Goal: Obtain resource: Obtain resource

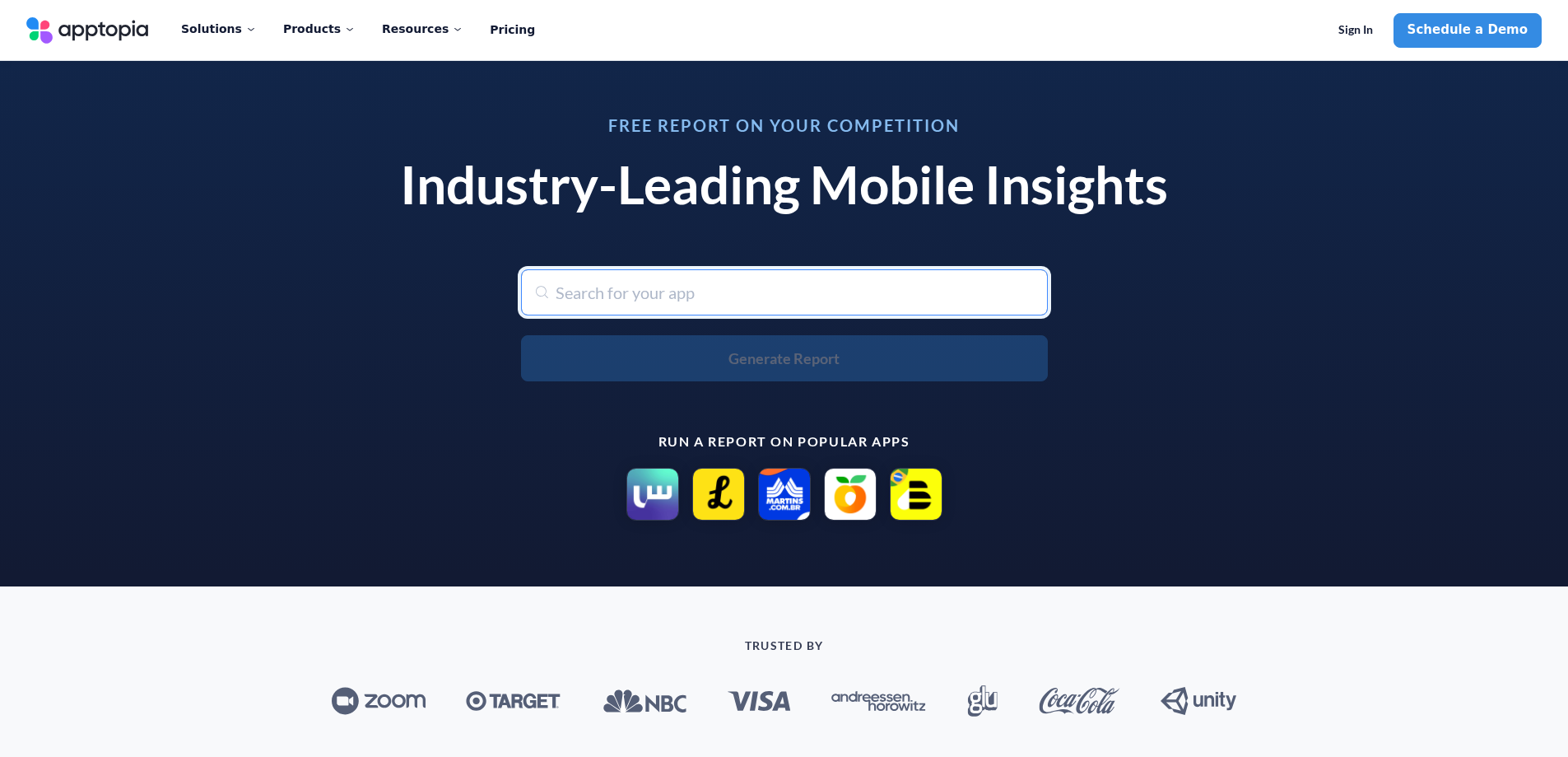
click at [632, 296] on input "text" at bounding box center [784, 293] width 527 height 46
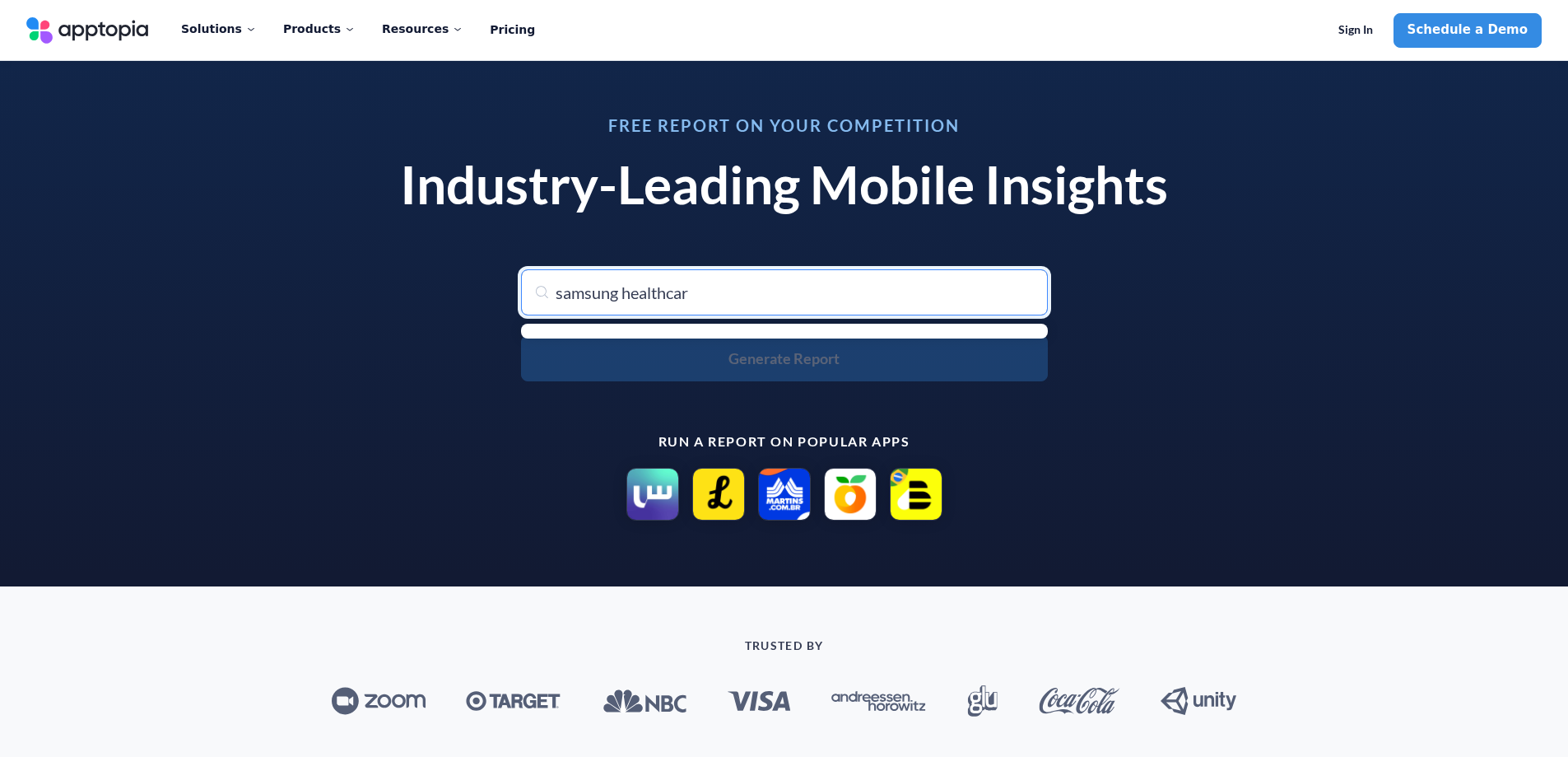
type input "samsung healthcare"
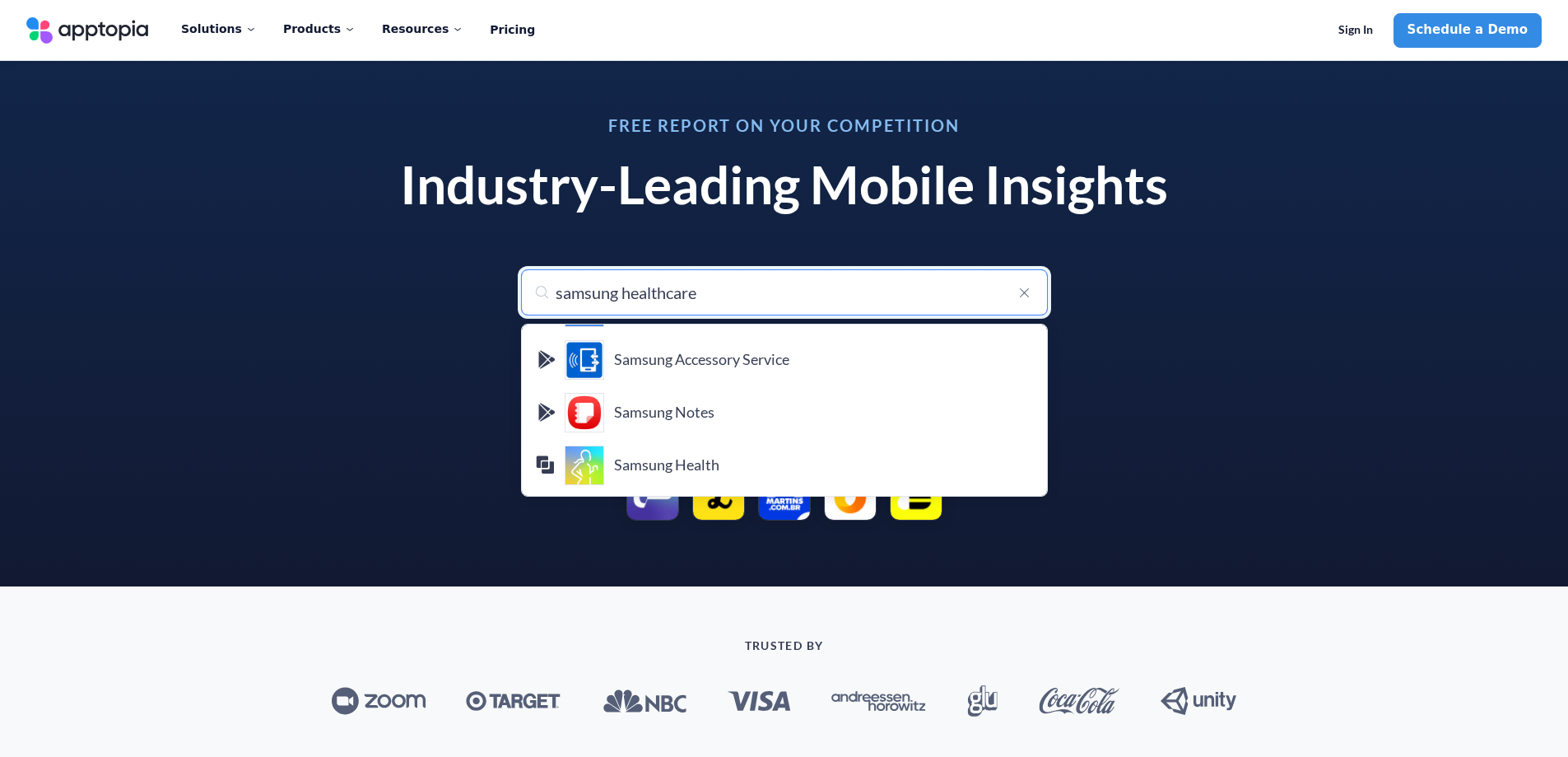
scroll to position [369, 0]
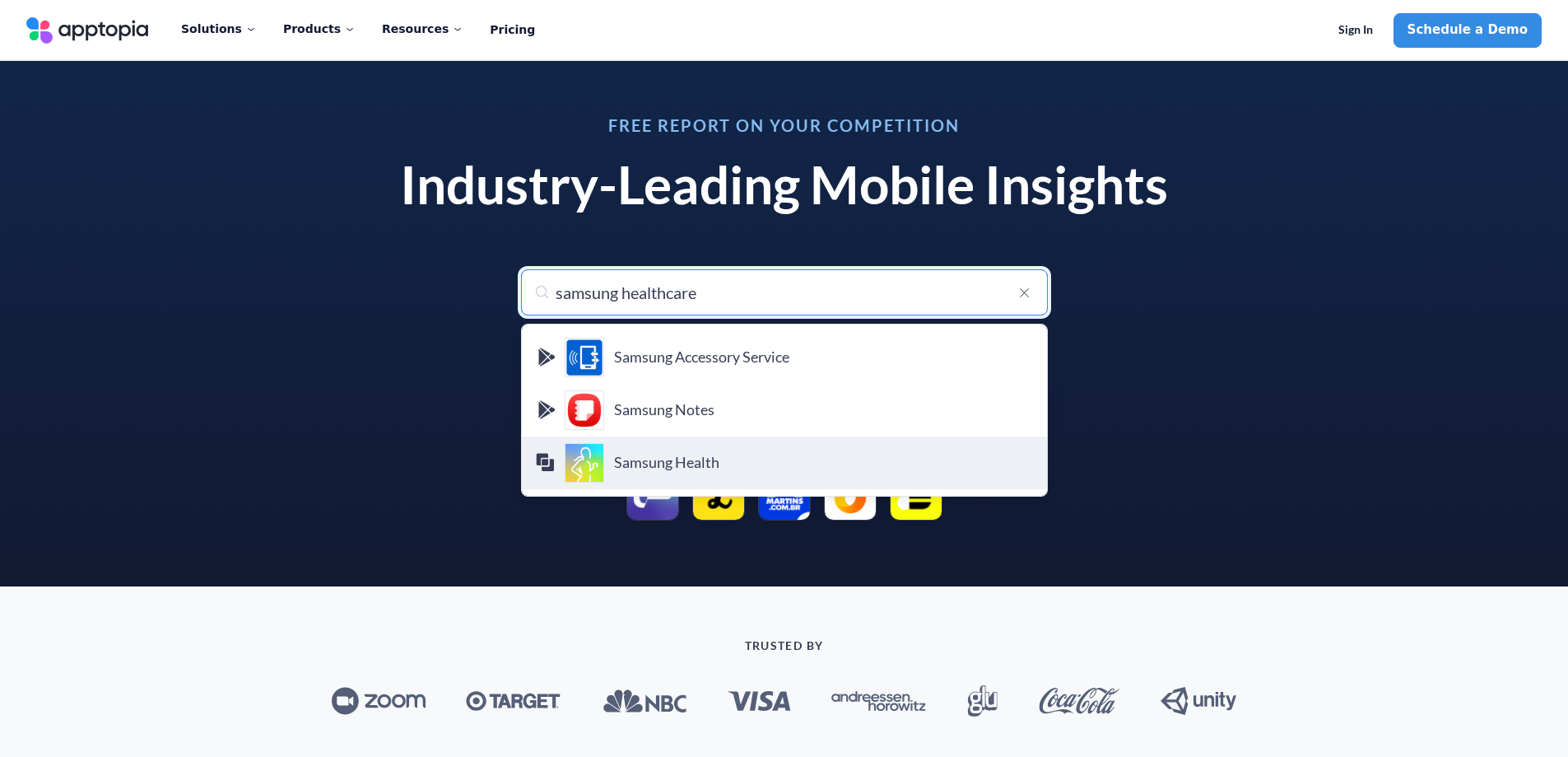
click at [687, 458] on h4 "Samsung Health" at bounding box center [824, 463] width 420 height 19
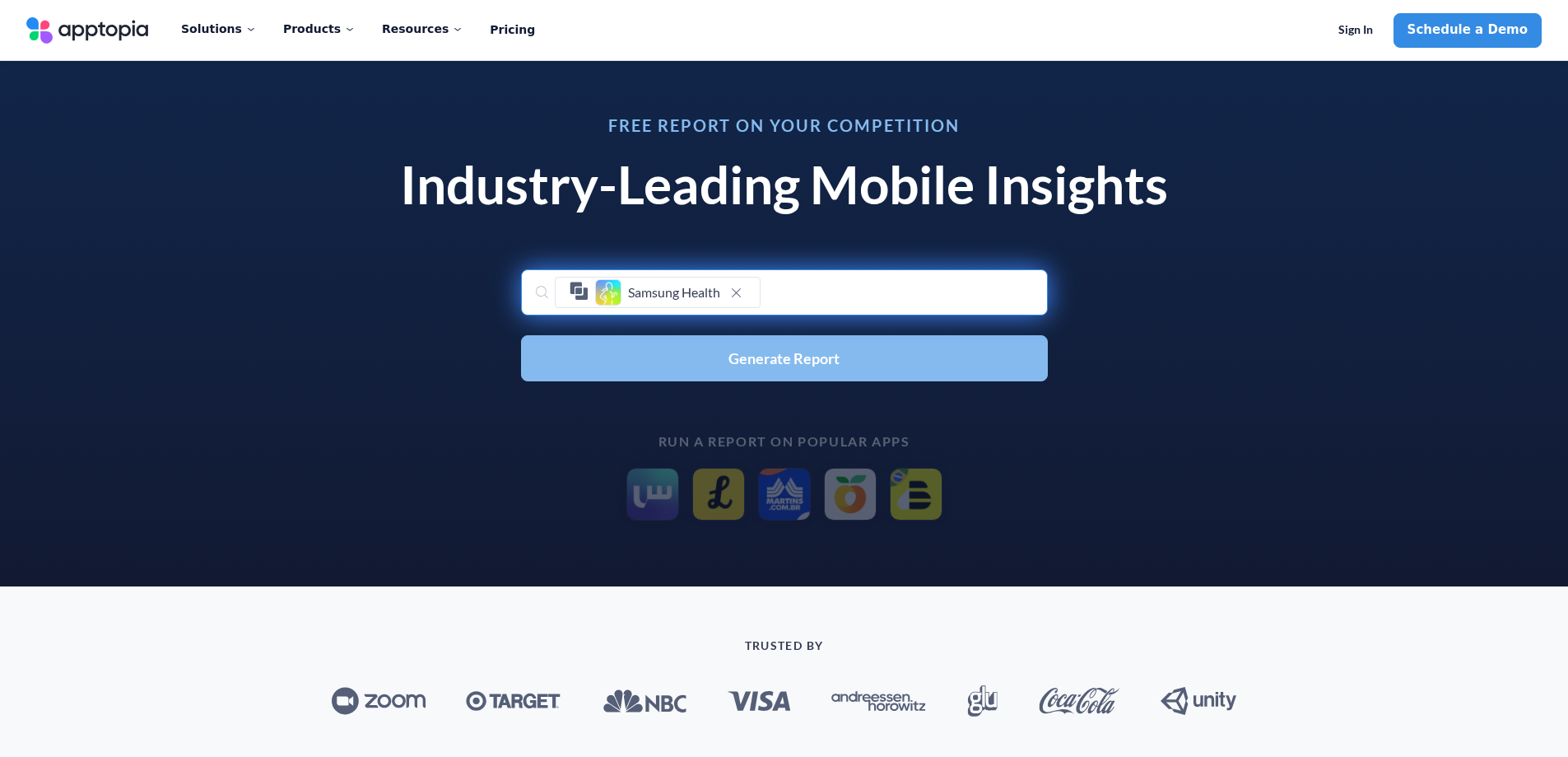
click at [623, 363] on button "Generate Report" at bounding box center [784, 359] width 527 height 46
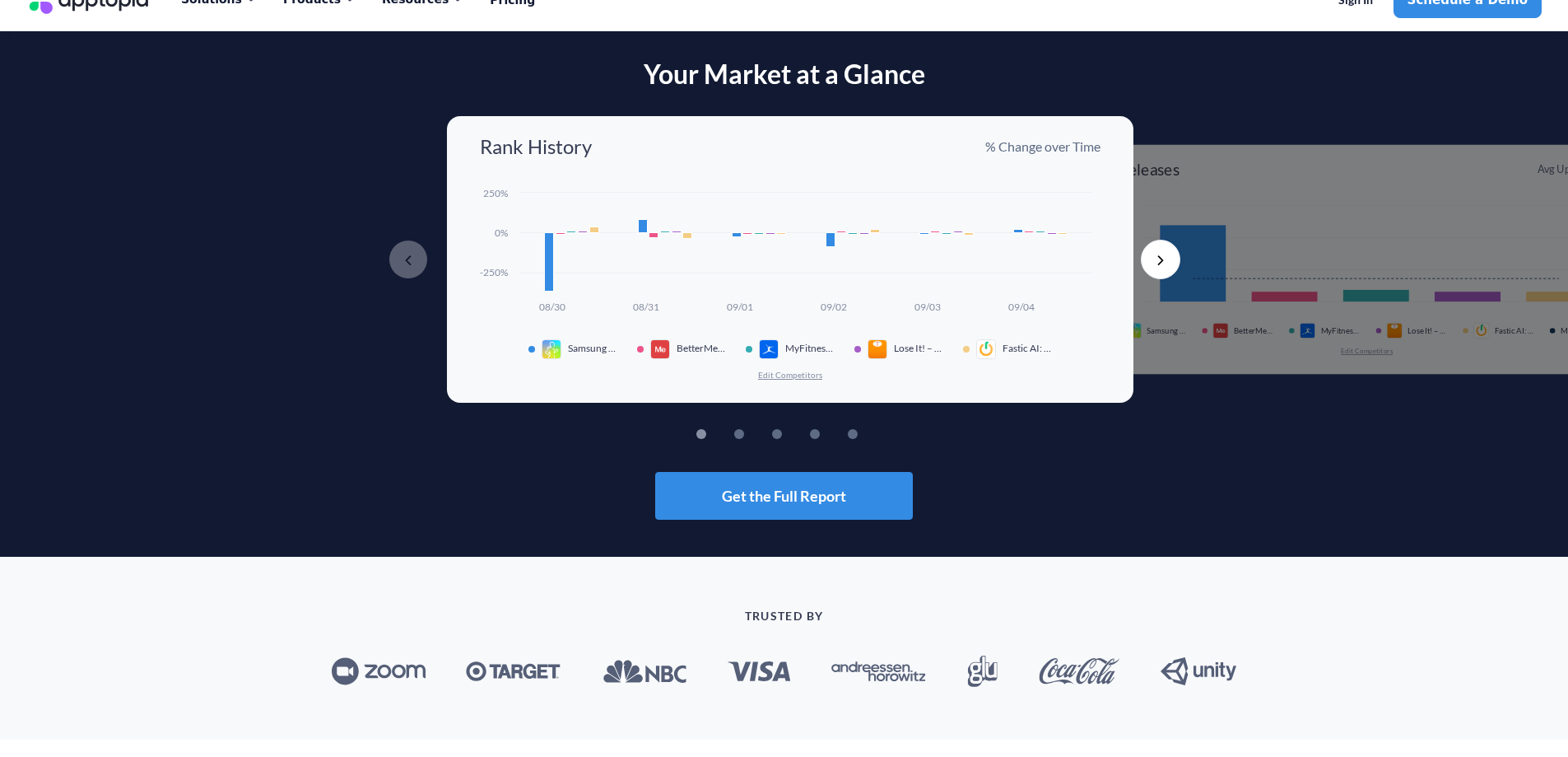
scroll to position [83, 0]
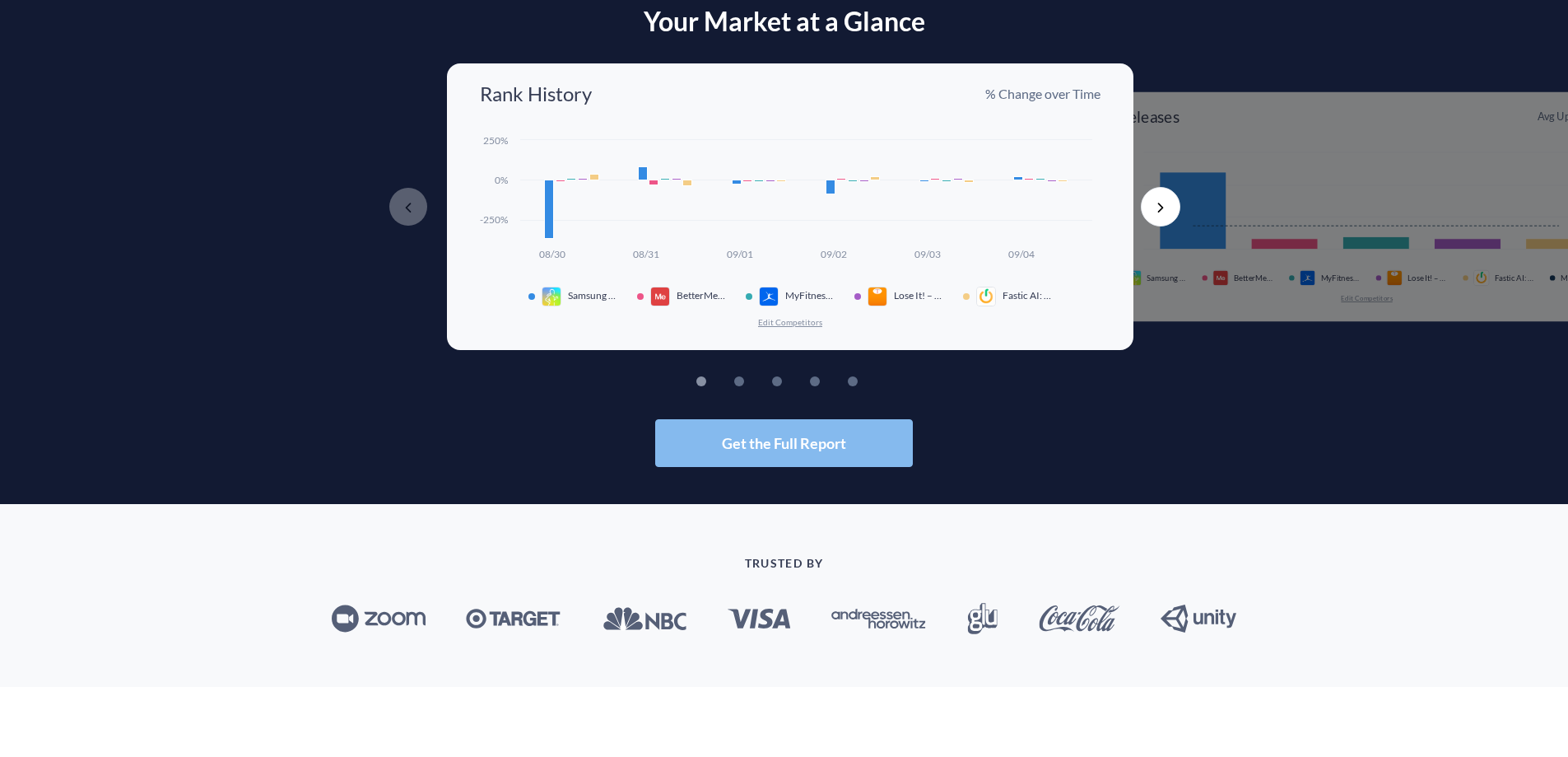
click at [745, 441] on span "Get the Full Report" at bounding box center [784, 443] width 124 height 15
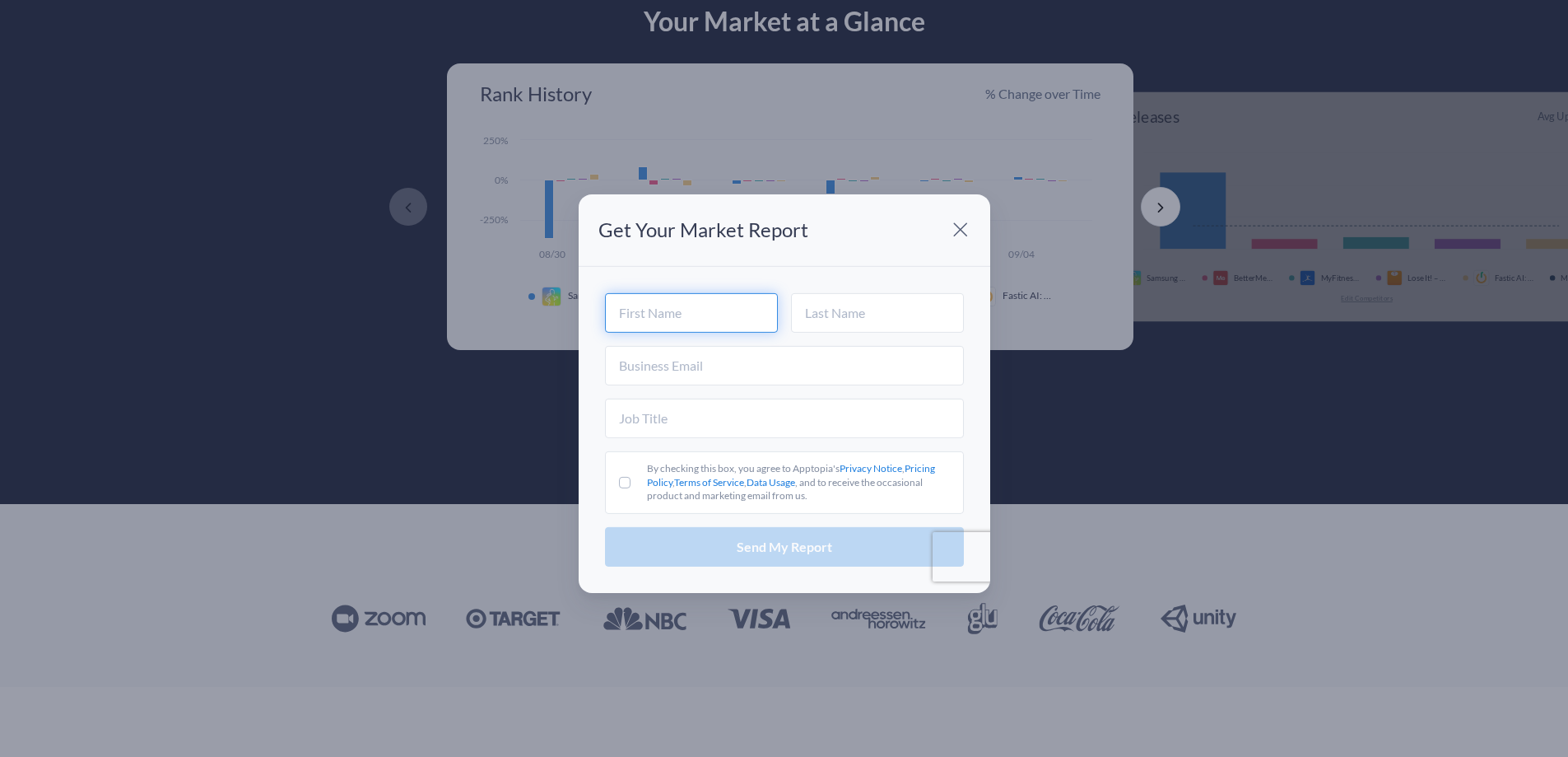
click at [638, 295] on input "text" at bounding box center [692, 313] width 173 height 40
type input "[PERSON_NAME]"
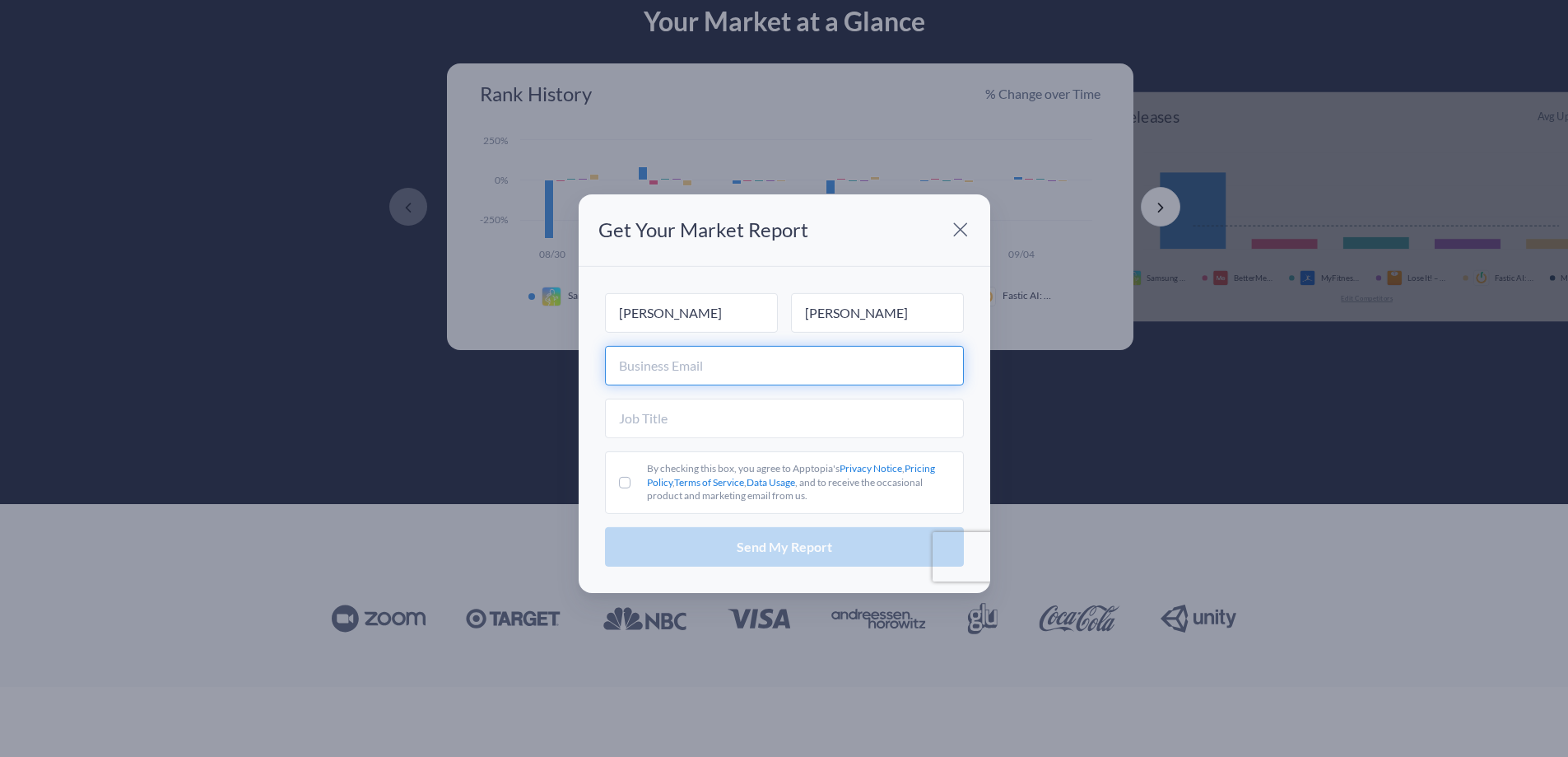
type input "[PERSON_NAME][EMAIL_ADDRESS][DOMAIN_NAME]"
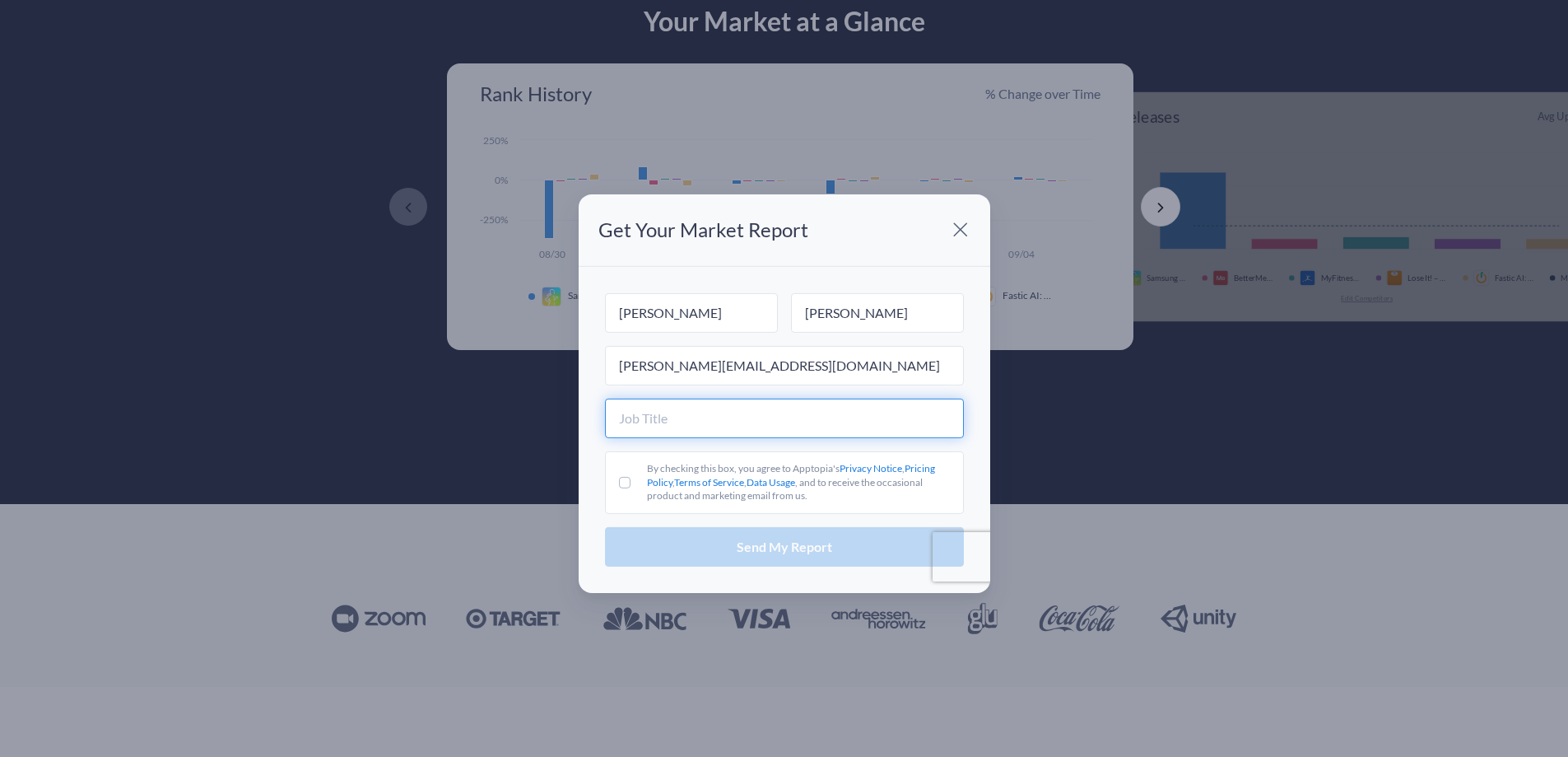
click at [673, 422] on input "text" at bounding box center [784, 418] width 359 height 40
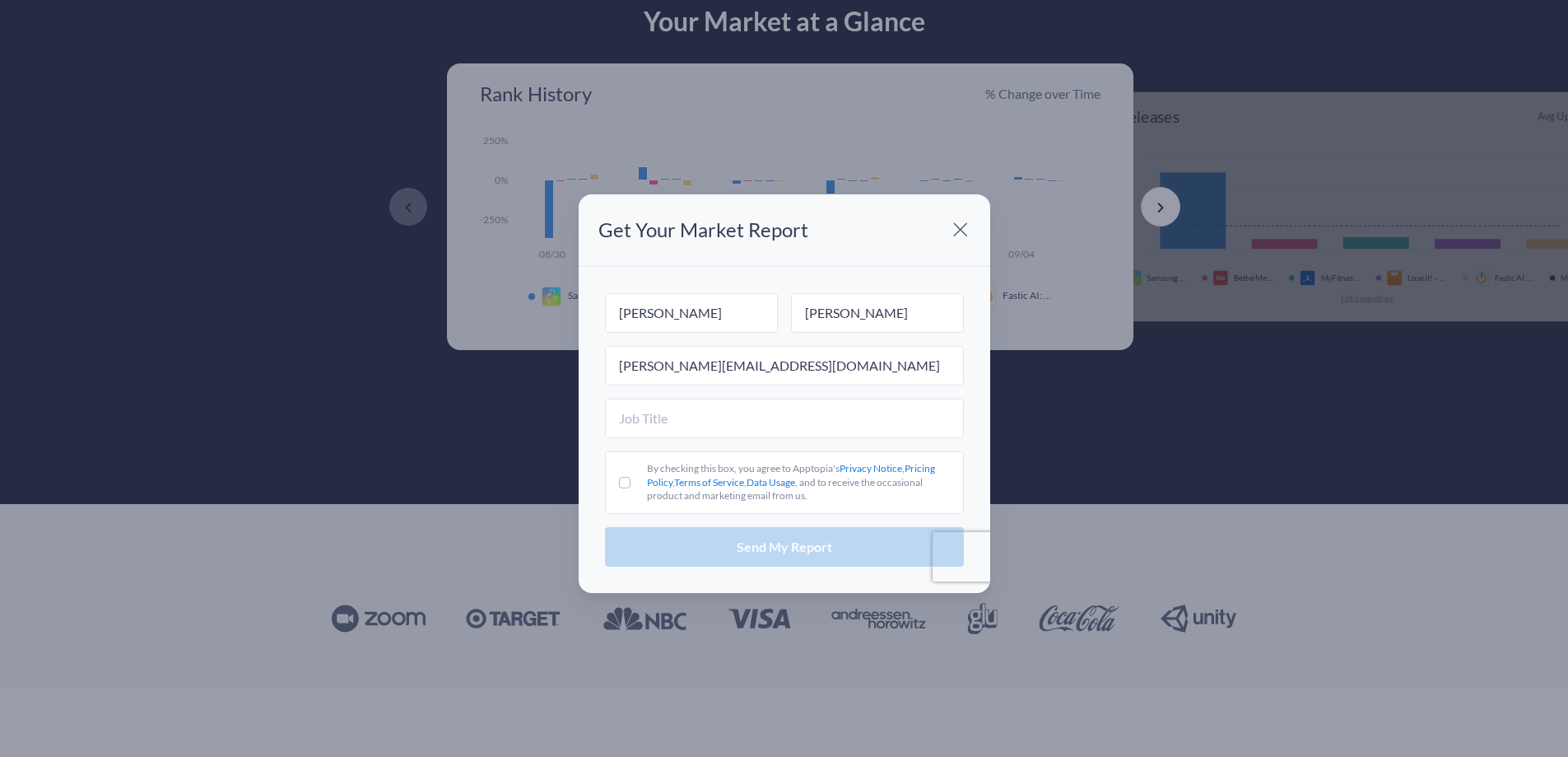
drag, startPoint x: 616, startPoint y: 469, endPoint x: 633, endPoint y: 472, distance: 17.3
click at [629, 469] on label "By checking this box, you agree to Apptopia's Privacy Notice , Pricing Policy ,…" at bounding box center [784, 482] width 359 height 62
click at [629, 476] on input "By checking this box, you agree to Apptopia's Privacy Notice , Pricing Policy ,…" at bounding box center [625, 482] width 11 height 11
checkbox input "true"
click at [682, 533] on div "Send My Report" at bounding box center [784, 547] width 359 height 40
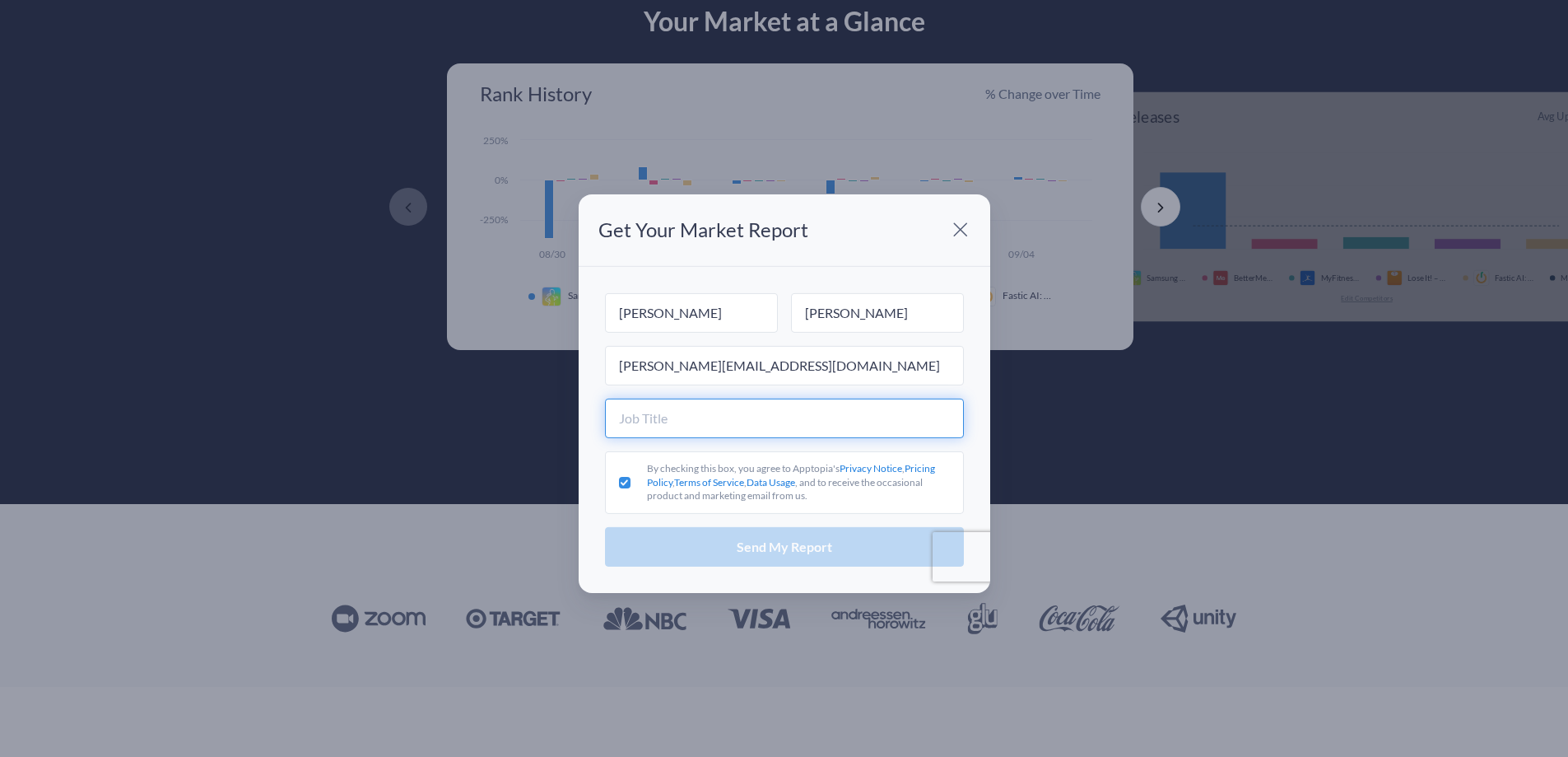
click at [661, 419] on input "text" at bounding box center [784, 418] width 359 height 40
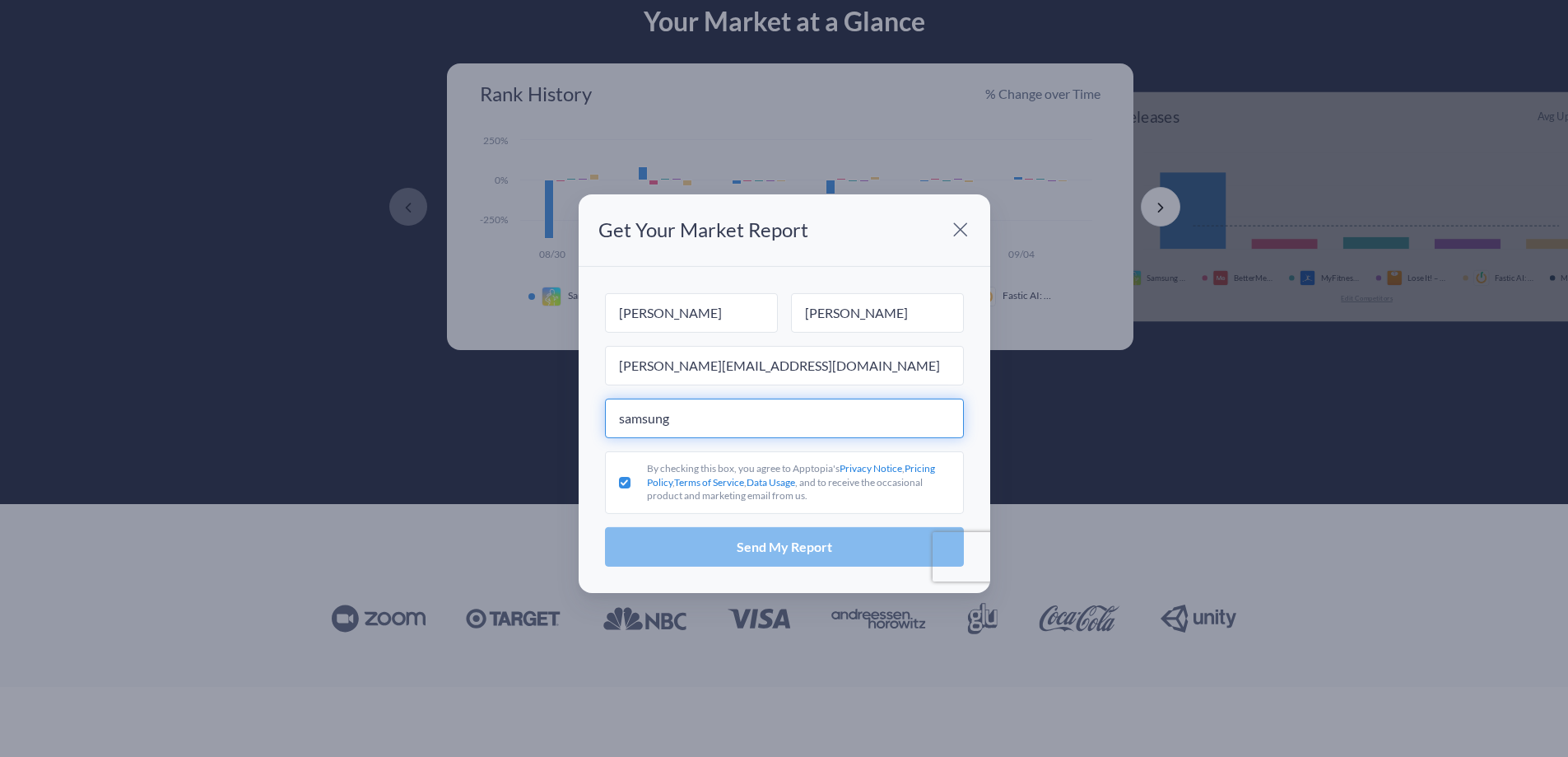
type input "samsung"
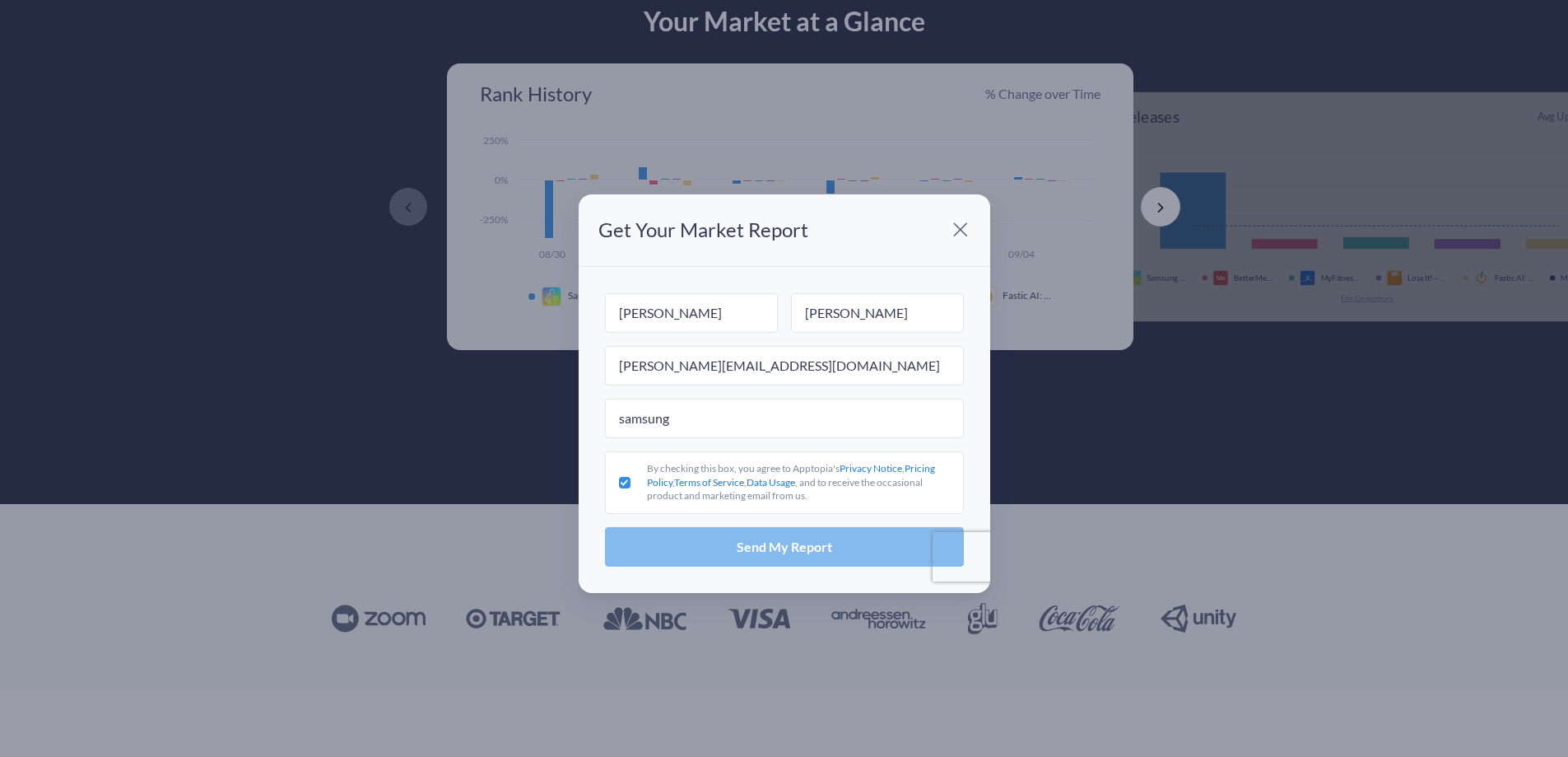
click at [714, 536] on button "Send My Report" at bounding box center [784, 547] width 359 height 40
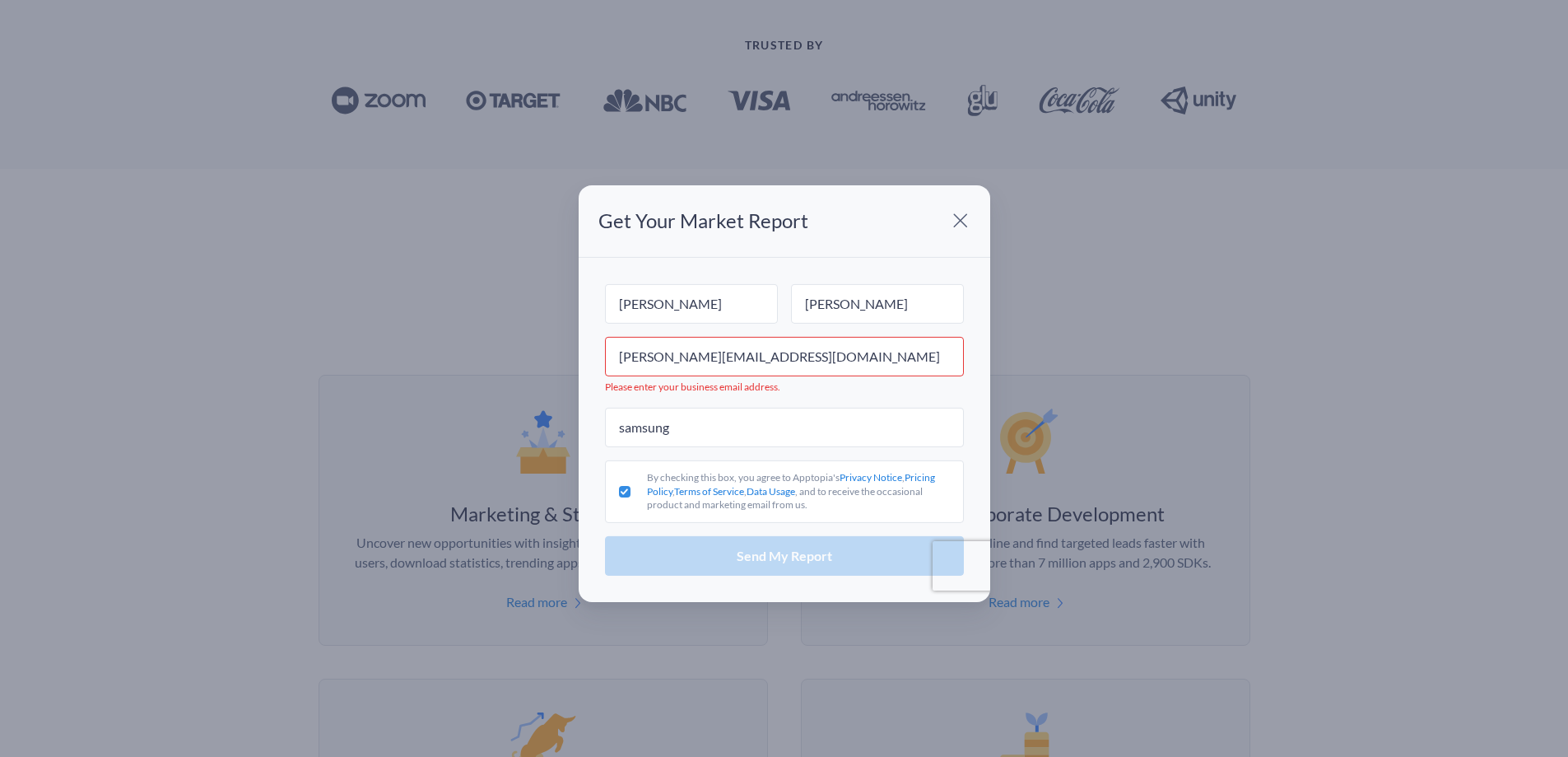
scroll to position [659, 0]
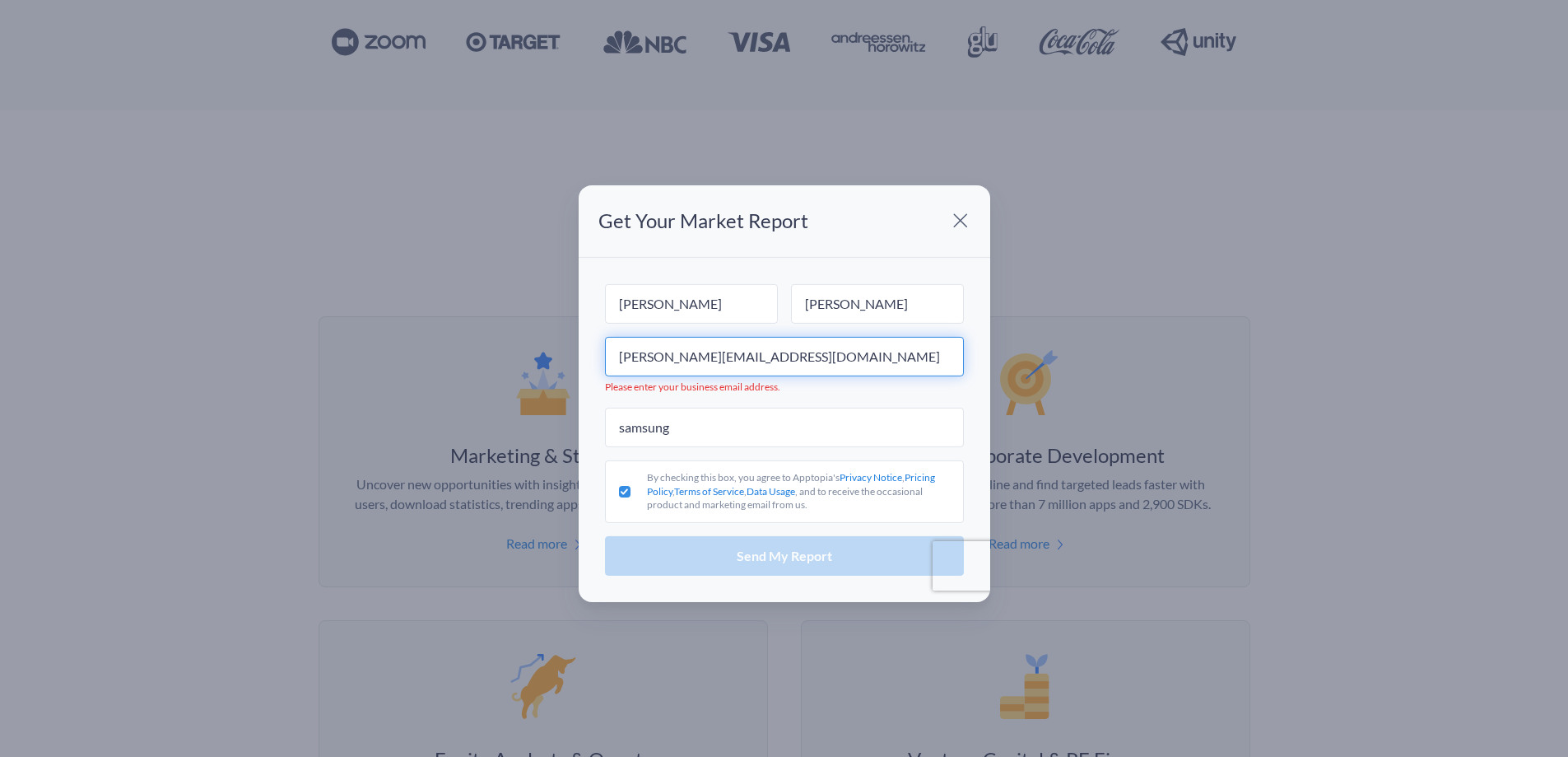
click at [835, 359] on input "[PERSON_NAME][EMAIL_ADDRESS][DOMAIN_NAME]" at bounding box center [784, 357] width 359 height 40
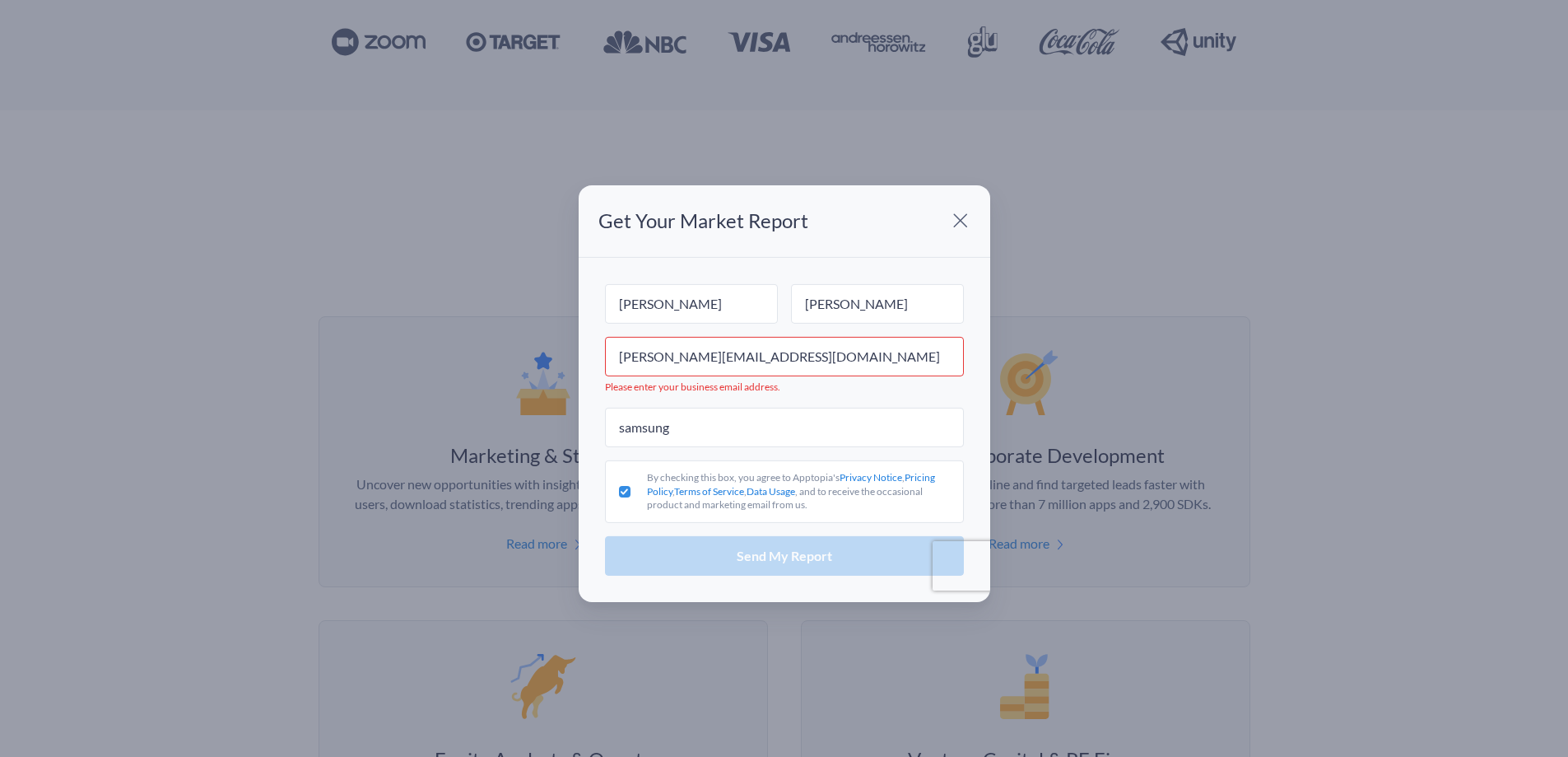
click at [966, 222] on span at bounding box center [960, 220] width 32 height 33
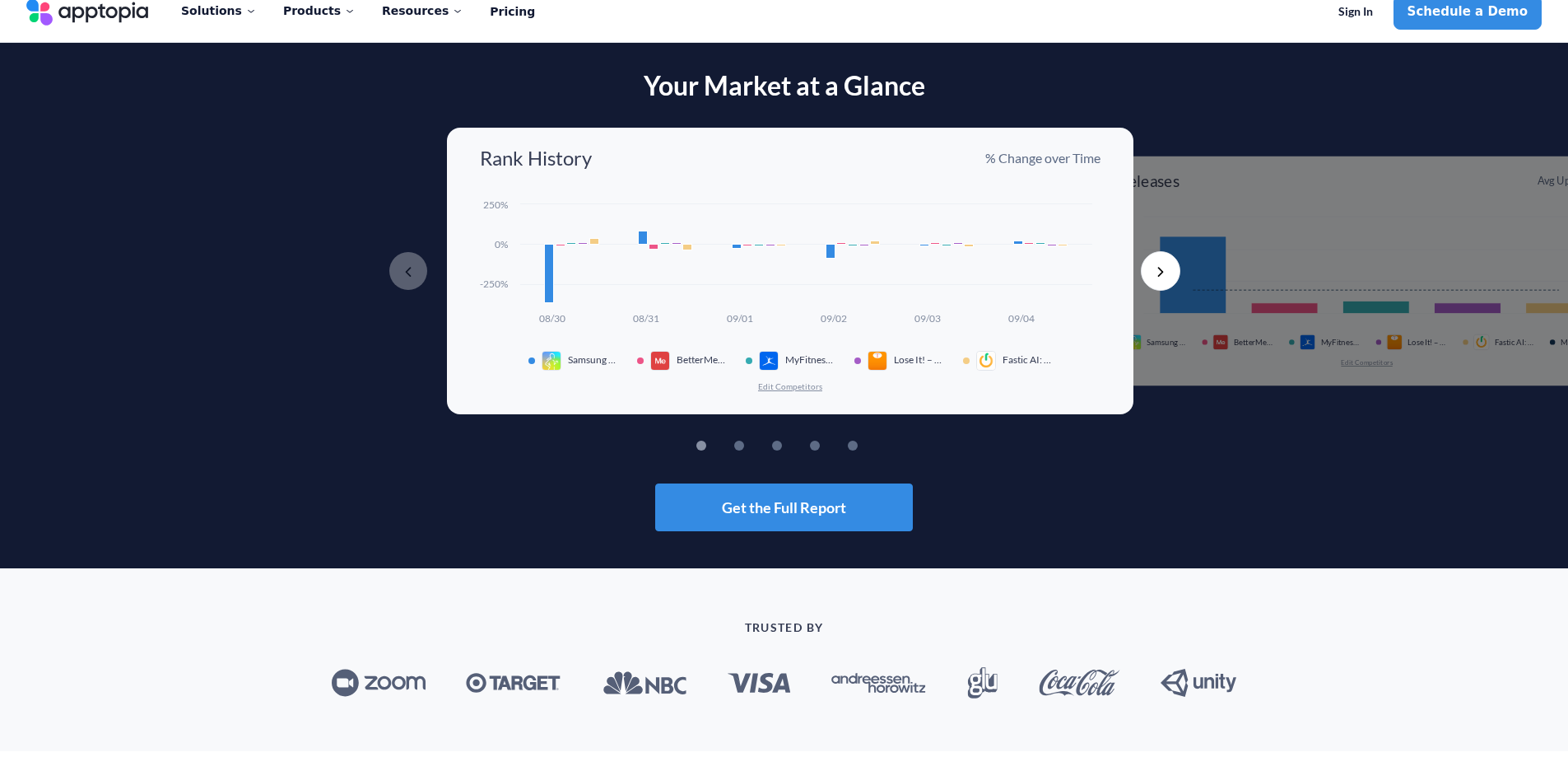
scroll to position [0, 0]
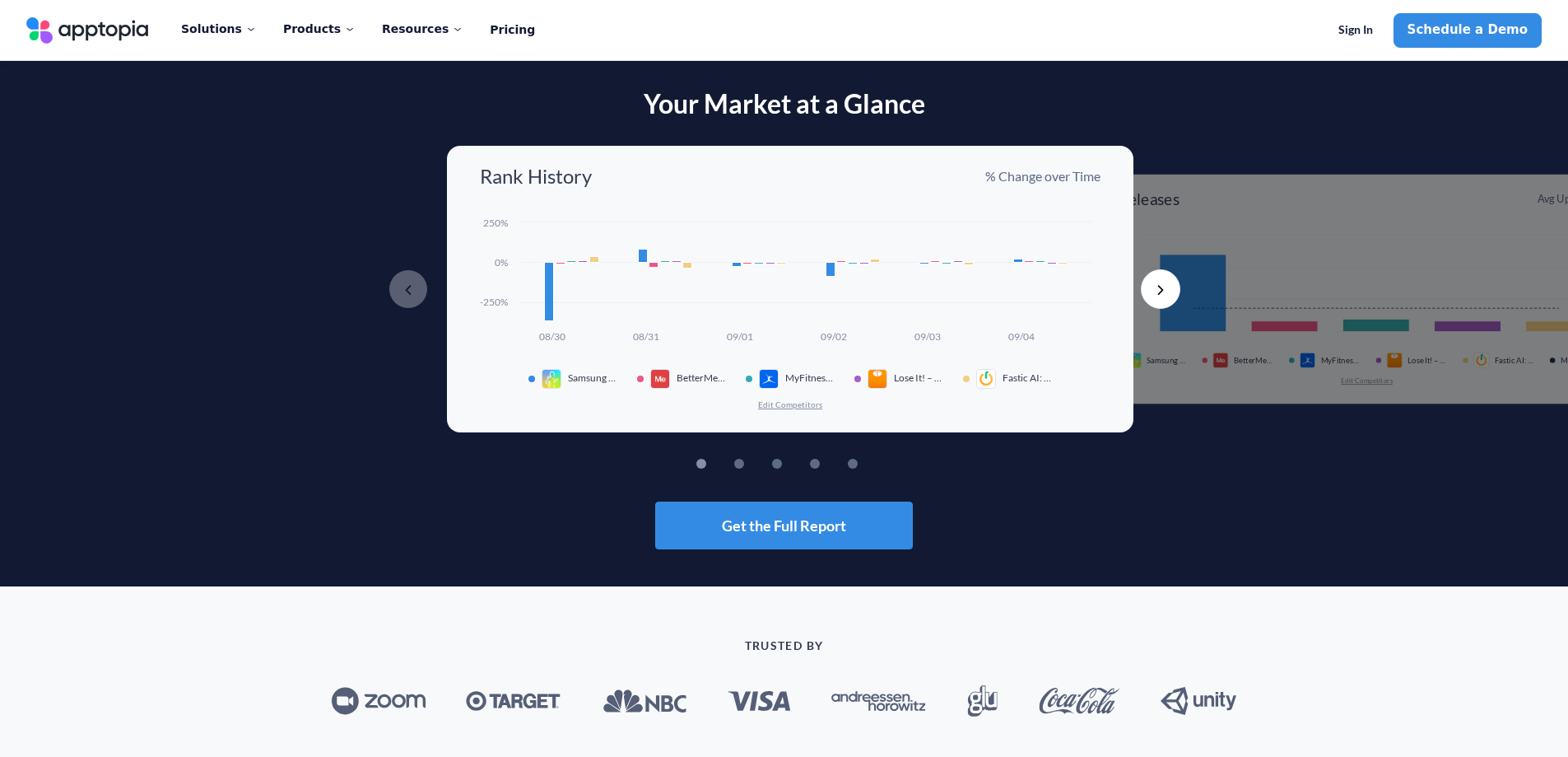
click at [1150, 284] on button "Next" at bounding box center [1160, 289] width 40 height 40
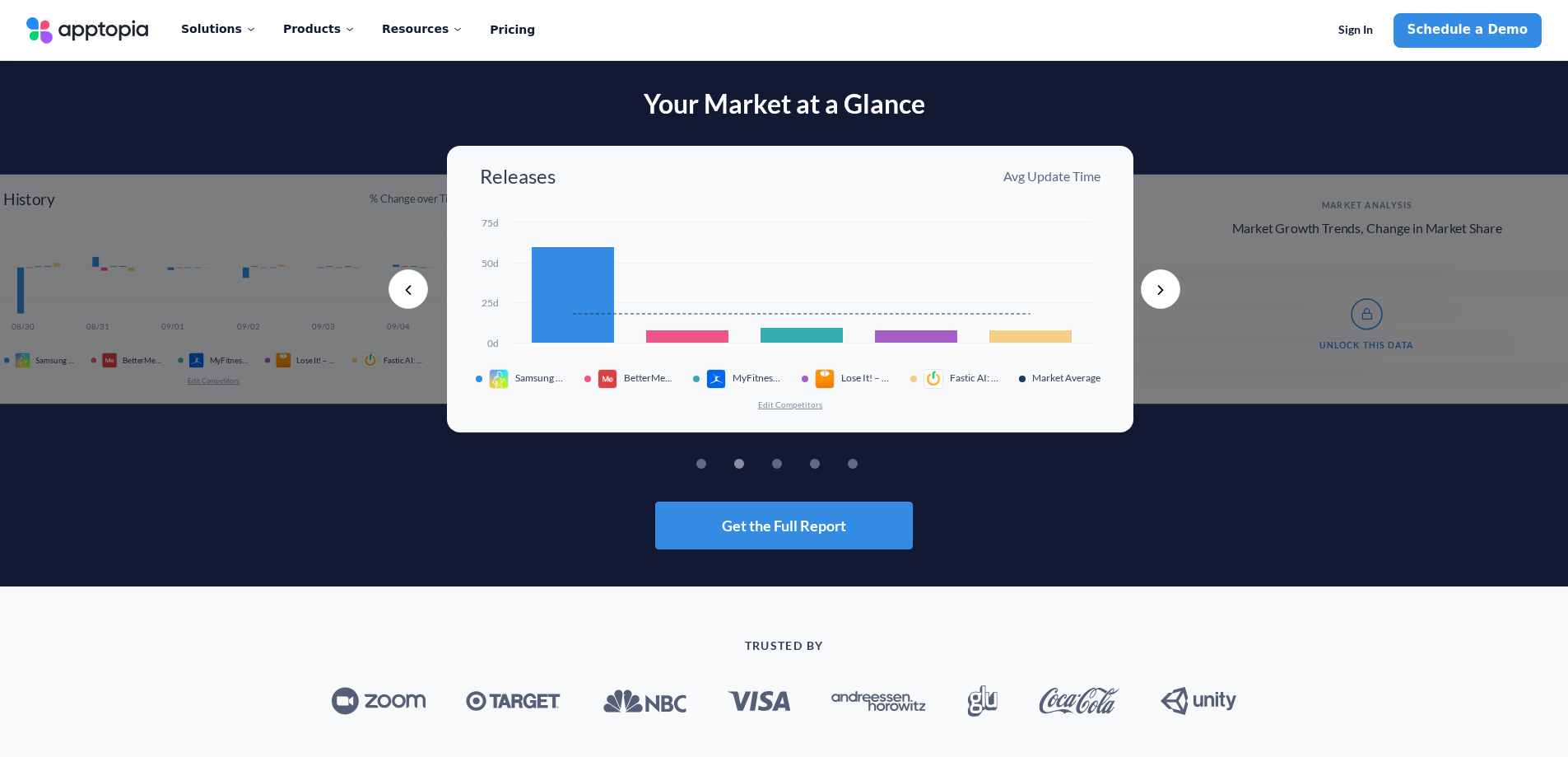
click at [1150, 284] on button "Next" at bounding box center [1160, 289] width 40 height 40
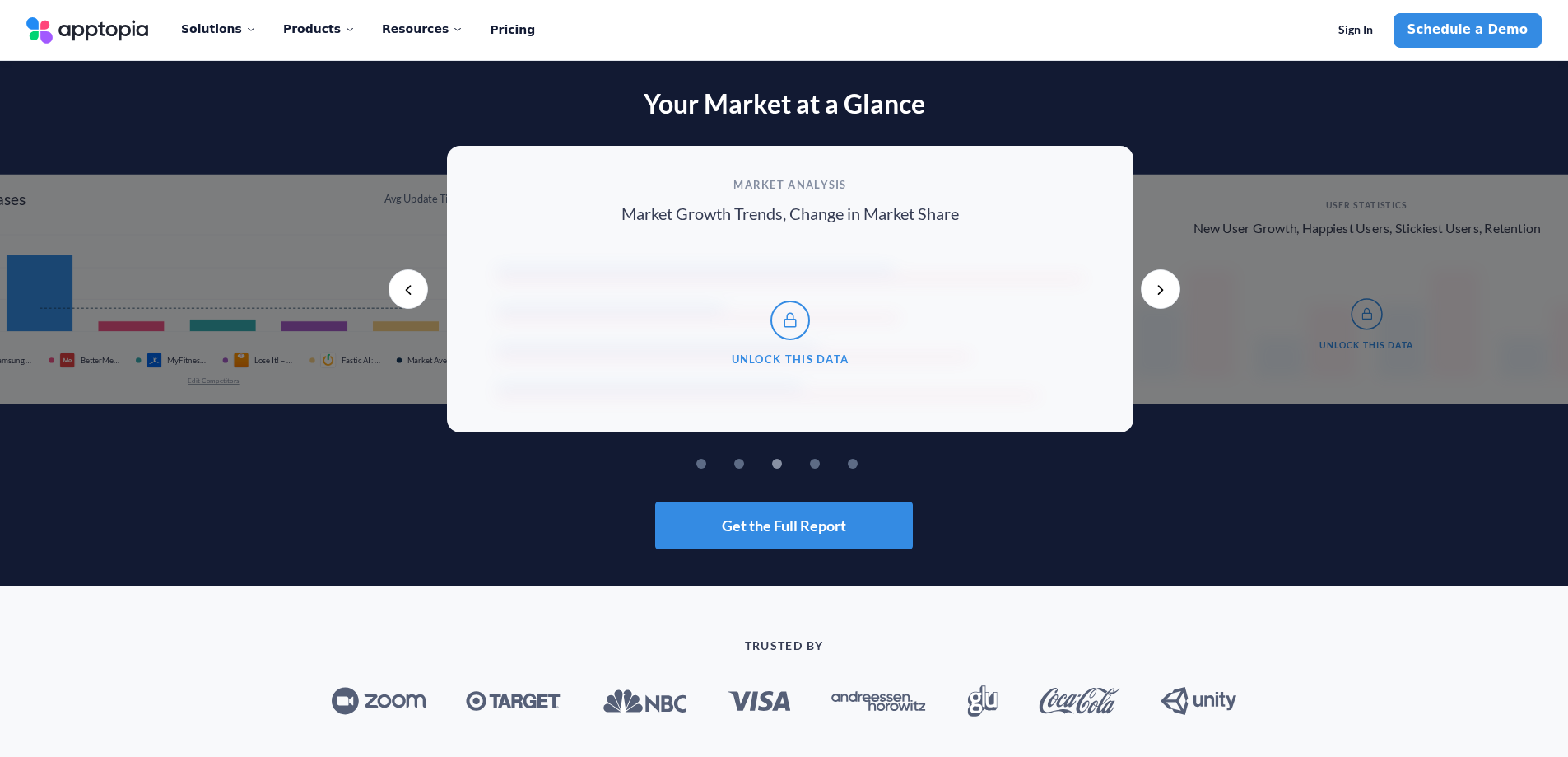
drag, startPoint x: 1150, startPoint y: 284, endPoint x: 758, endPoint y: 292, distance: 392.1
click at [852, 302] on div "Previous Rank History % Change over Time Created with Highcharts 10.3.3 08/30 0…" at bounding box center [784, 289] width 1568 height 287
click at [751, 291] on div "Unlock This Data" at bounding box center [790, 333] width 621 height 160
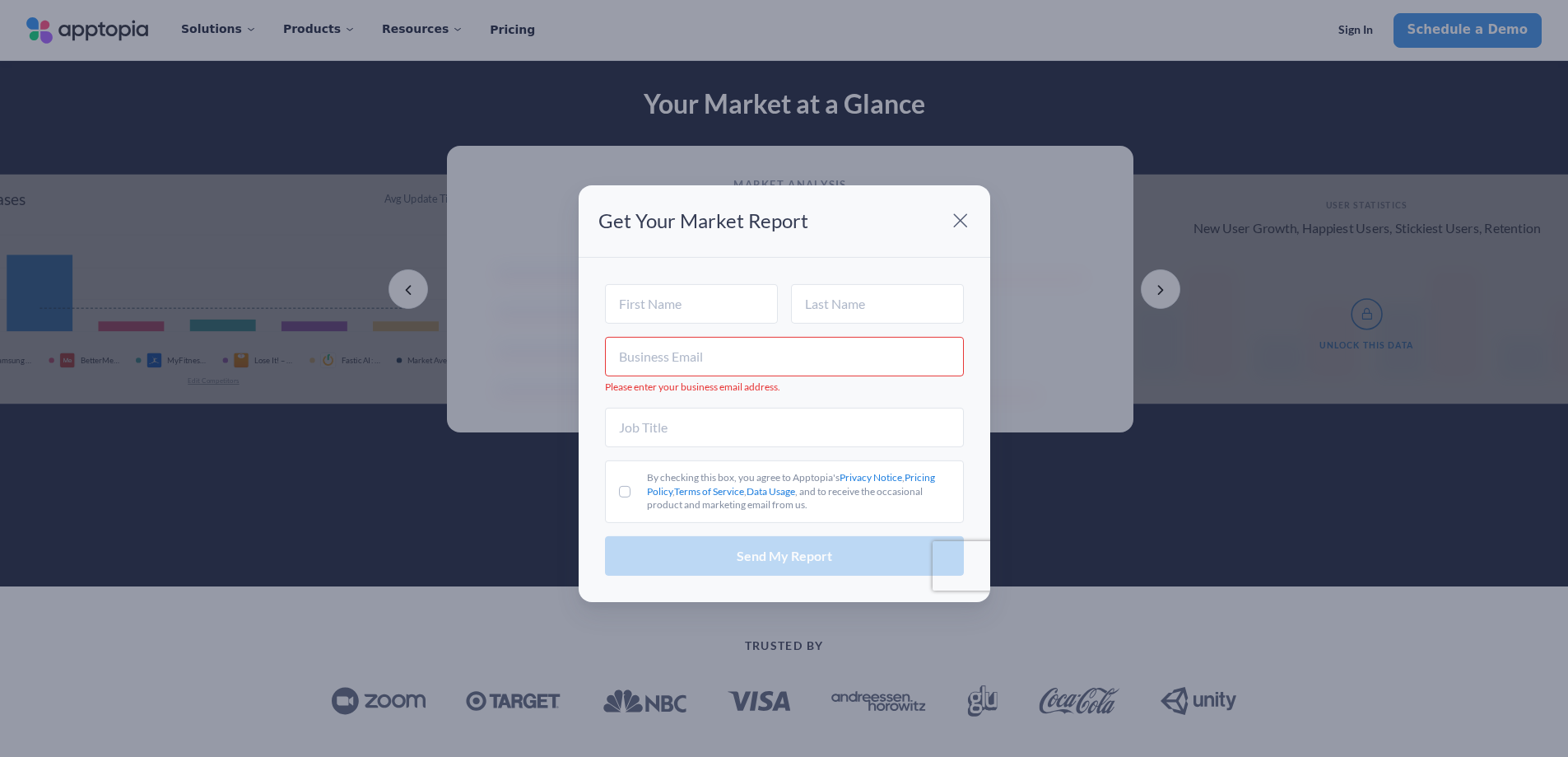
click at [976, 215] on span at bounding box center [960, 220] width 32 height 33
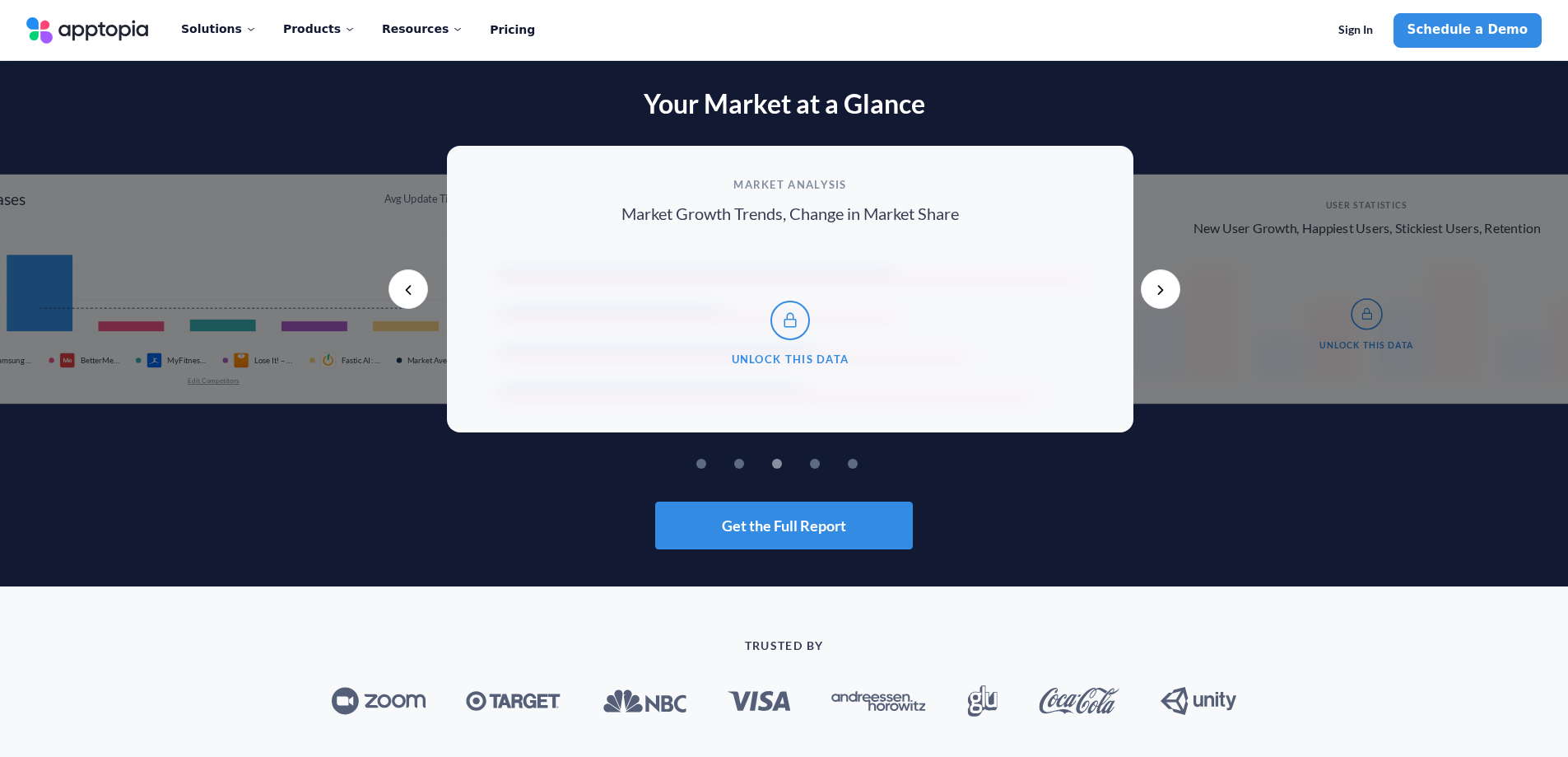
click at [1174, 294] on button "Next" at bounding box center [1160, 289] width 40 height 40
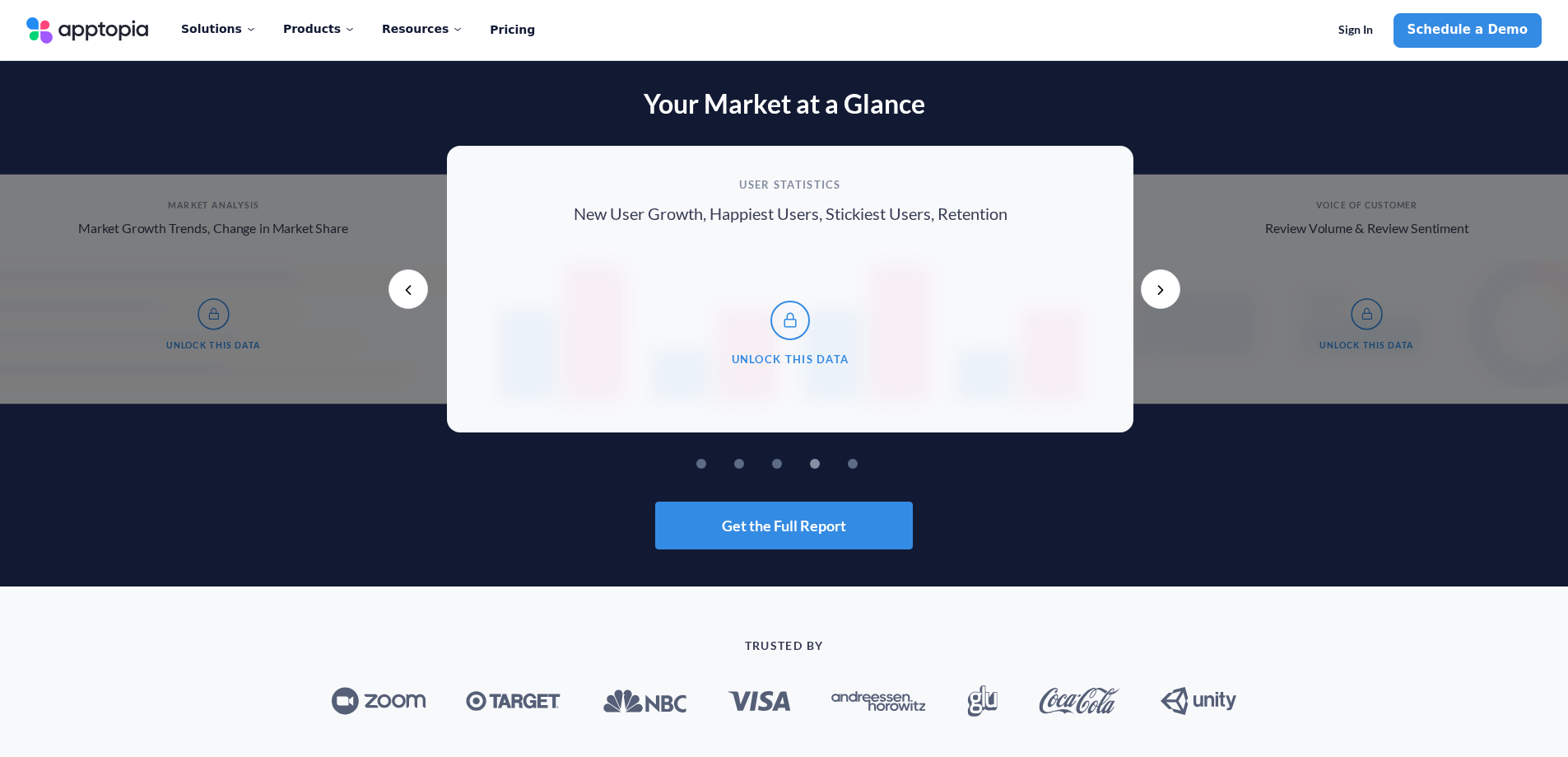
drag, startPoint x: 323, startPoint y: 301, endPoint x: 1217, endPoint y: 307, distance: 894.0
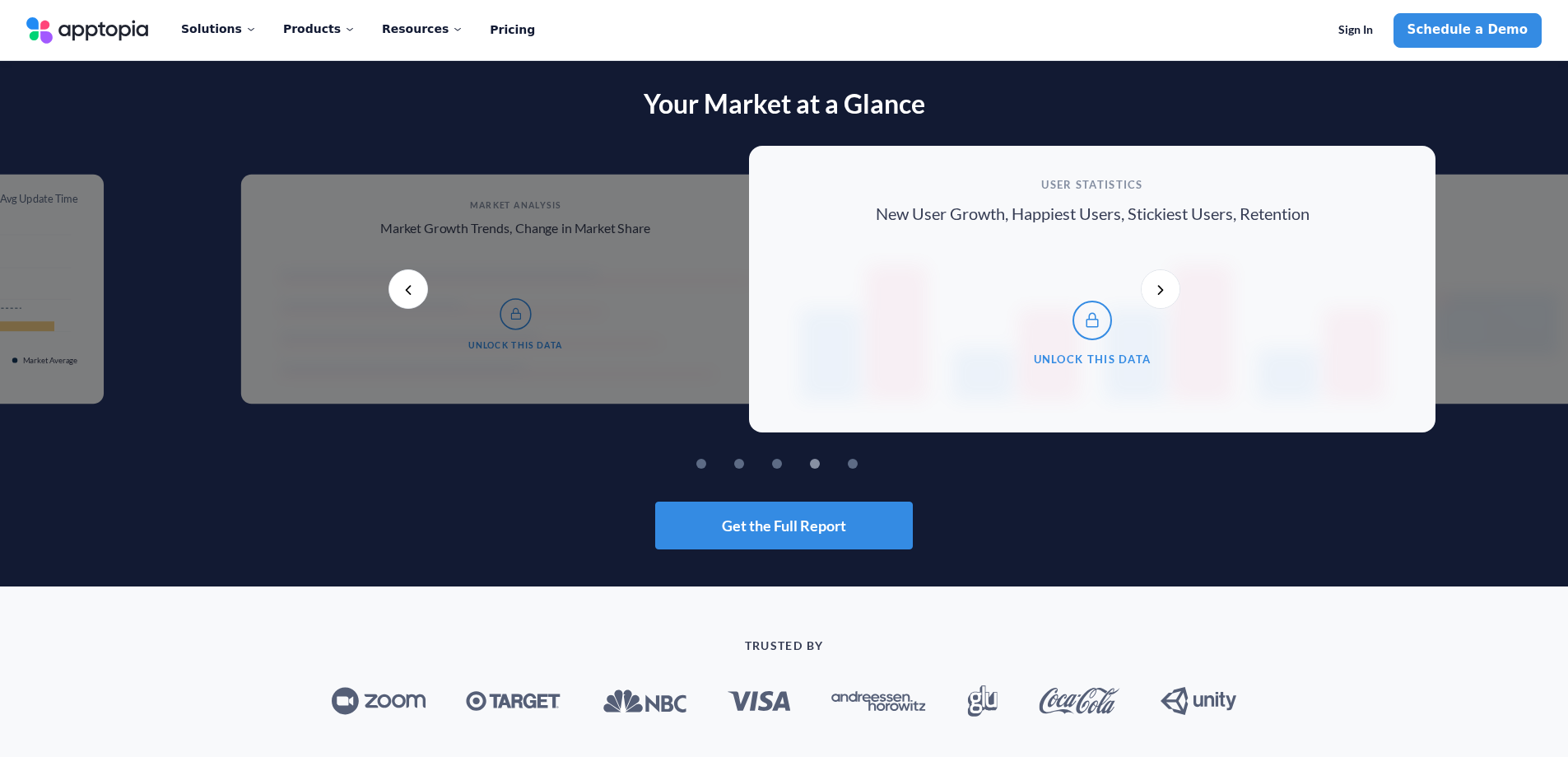
drag, startPoint x: 775, startPoint y: 292, endPoint x: 1540, endPoint y: 300, distance: 765.0
click at [1315, 299] on div "Unlock This Data" at bounding box center [1092, 333] width 621 height 160
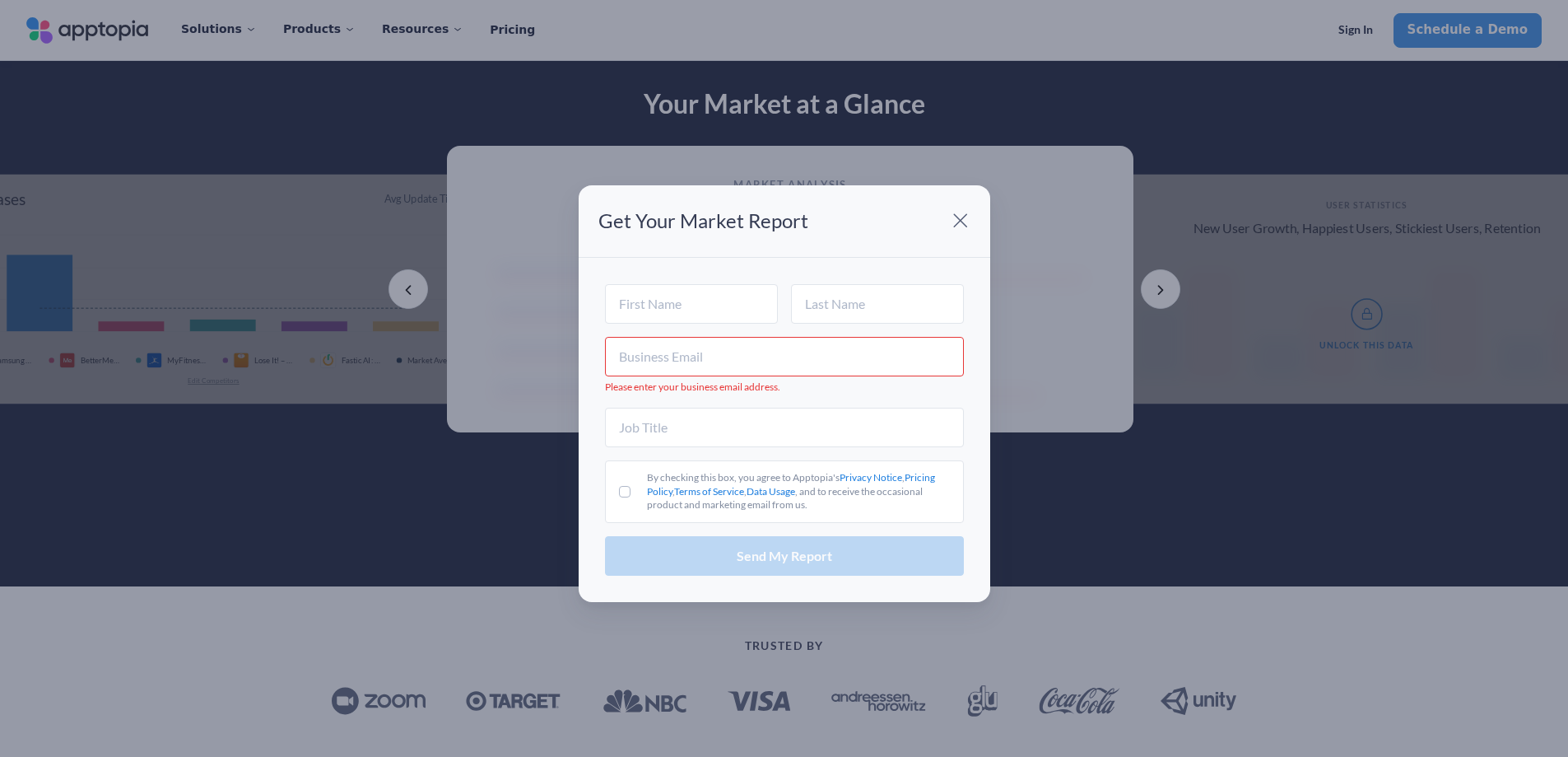
click at [950, 215] on span at bounding box center [960, 220] width 32 height 33
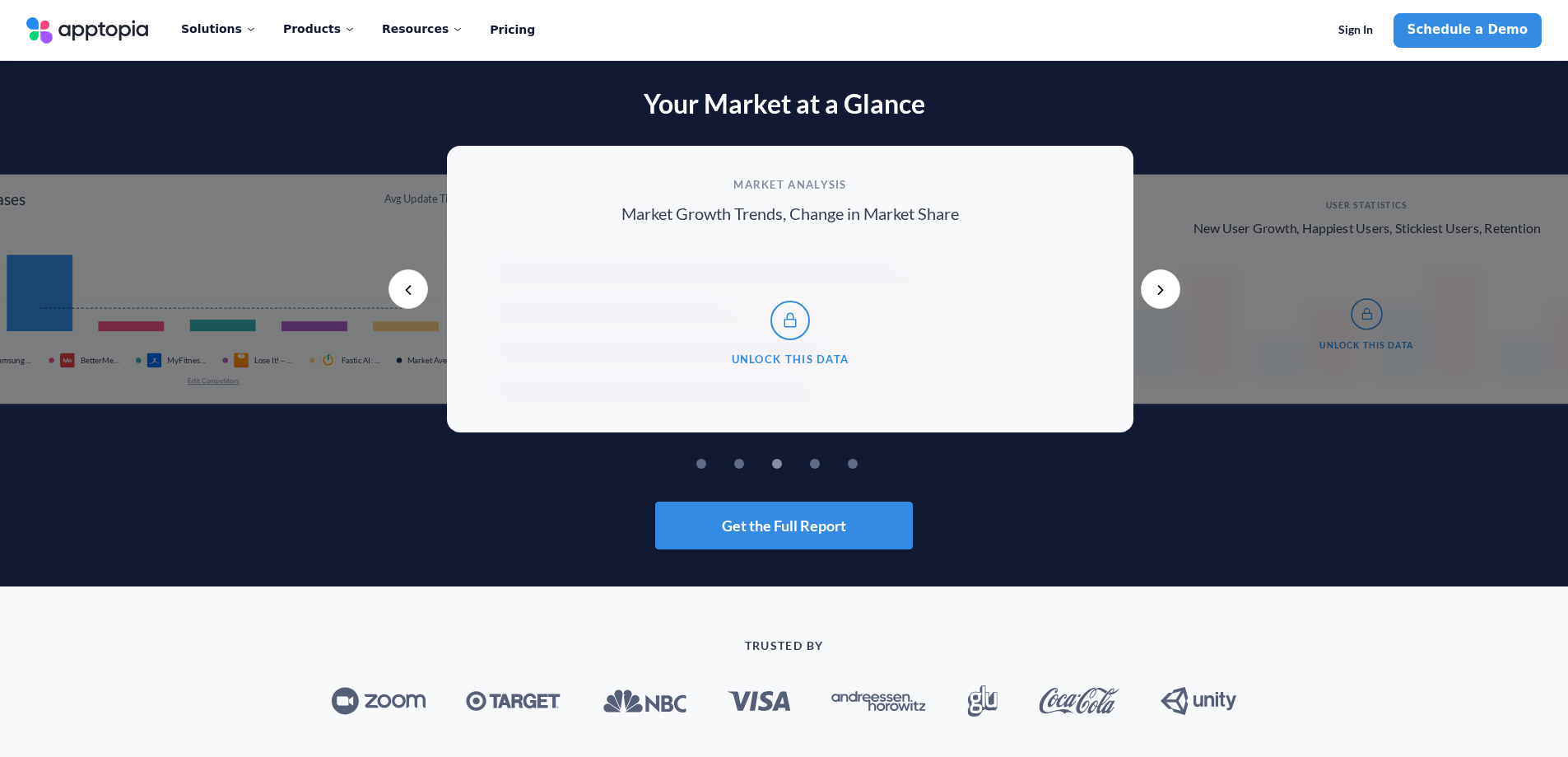
click at [234, 273] on rect at bounding box center [214, 282] width 497 height 107
drag, startPoint x: 198, startPoint y: 281, endPoint x: 946, endPoint y: 280, distance: 748.0
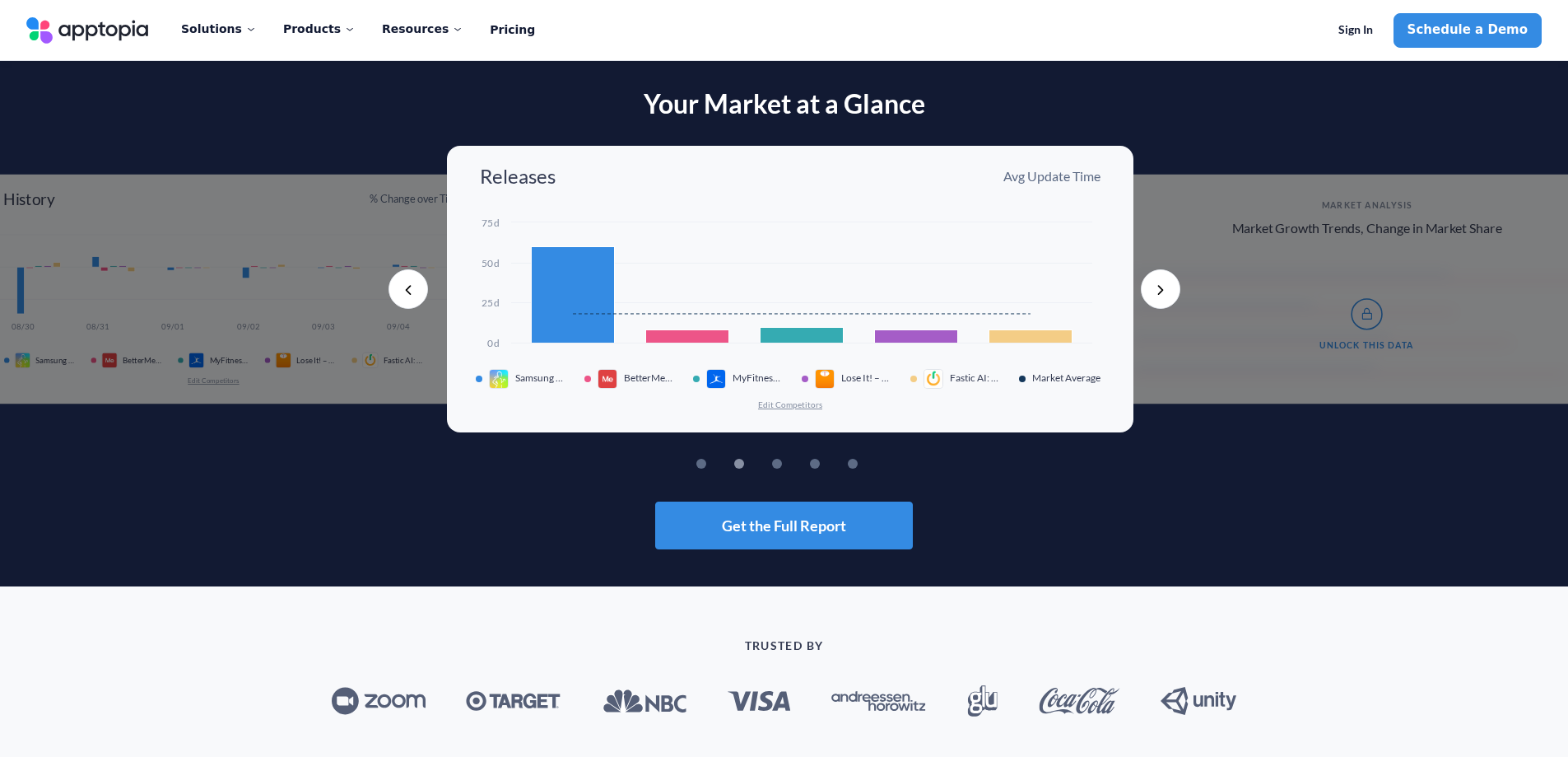
drag, startPoint x: 544, startPoint y: 297, endPoint x: 1251, endPoint y: 299, distance: 707.0
click at [1250, 299] on div "Unlock This Data" at bounding box center [1367, 323] width 497 height 127
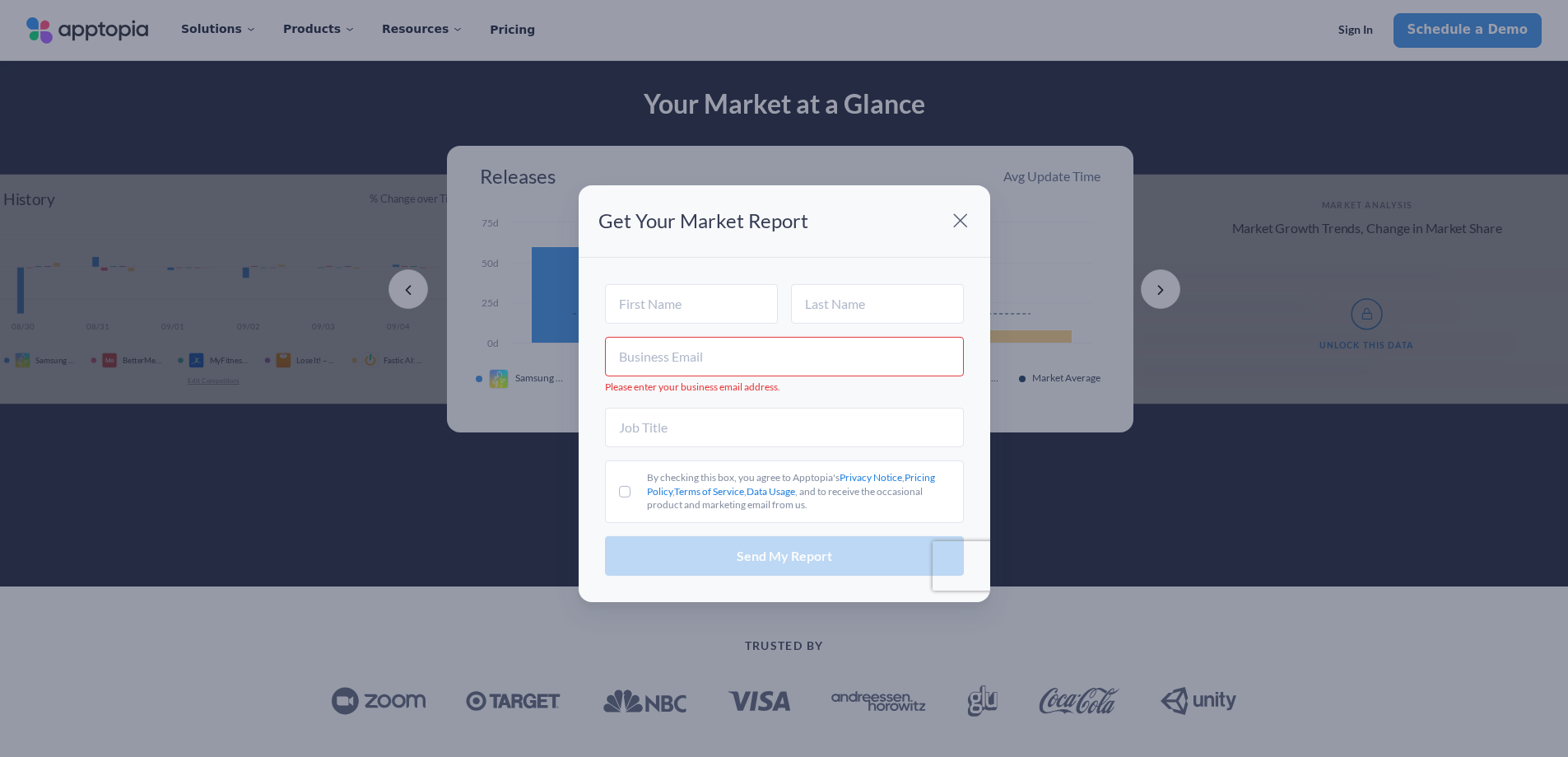
click at [961, 222] on span at bounding box center [960, 220] width 32 height 33
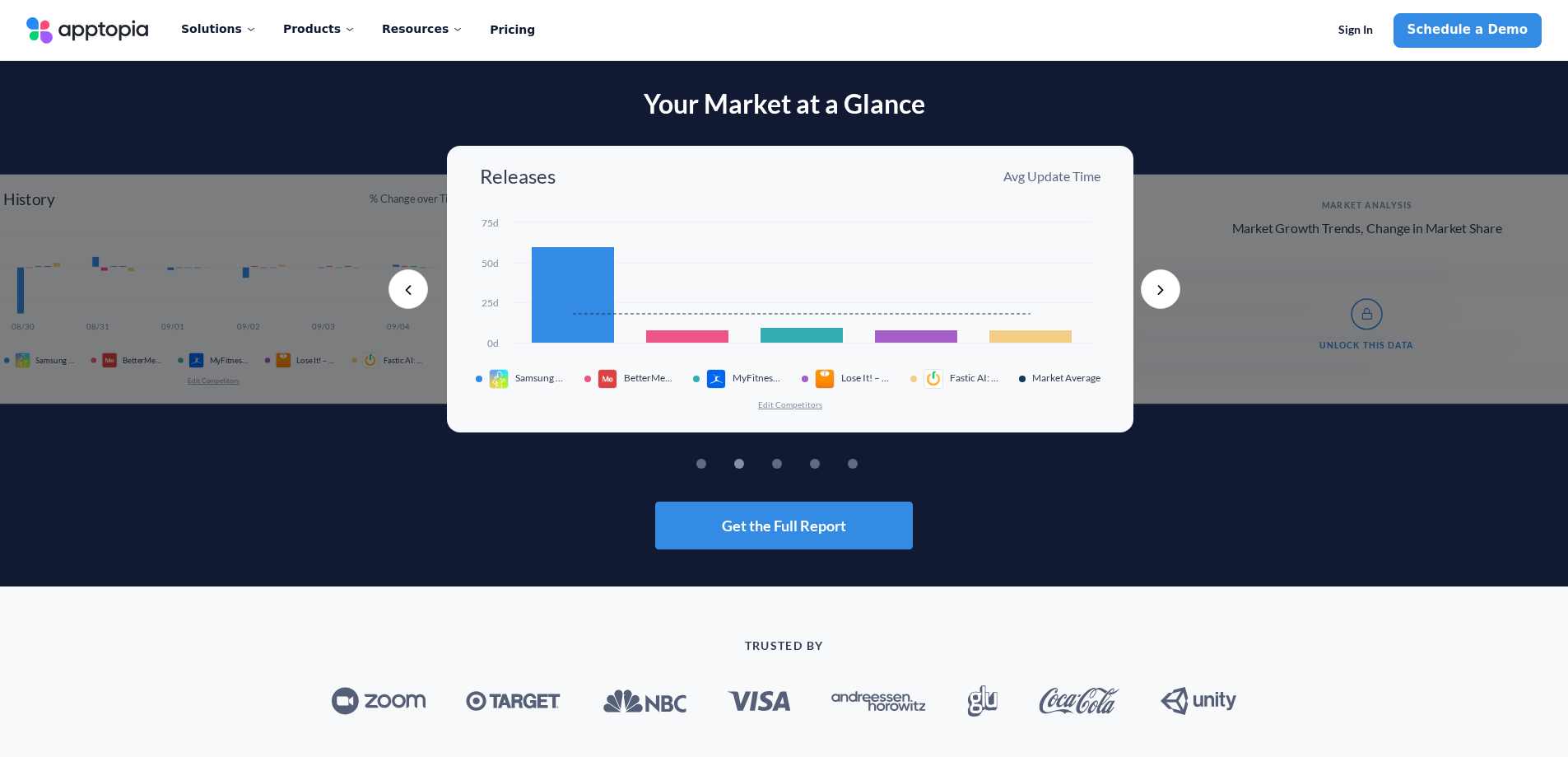
click at [515, 375] on span "Samsung Health" at bounding box center [539, 378] width 49 height 11
click at [489, 376] on img at bounding box center [499, 378] width 19 height 20
click at [489, 378] on img at bounding box center [499, 378] width 19 height 20
click at [763, 405] on button "Edit Competitors" at bounding box center [790, 404] width 66 height 11
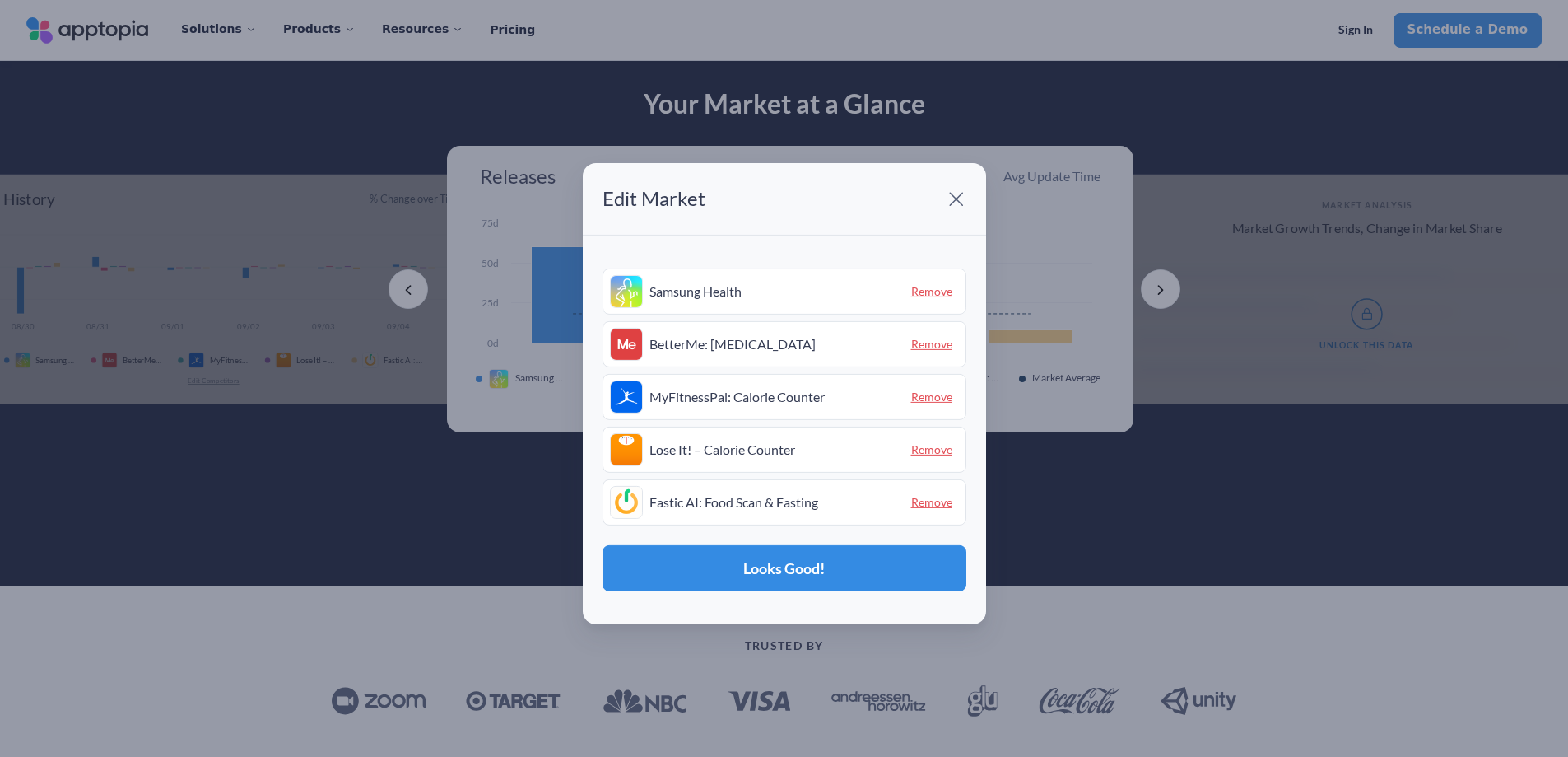
click at [949, 200] on span at bounding box center [956, 198] width 32 height 33
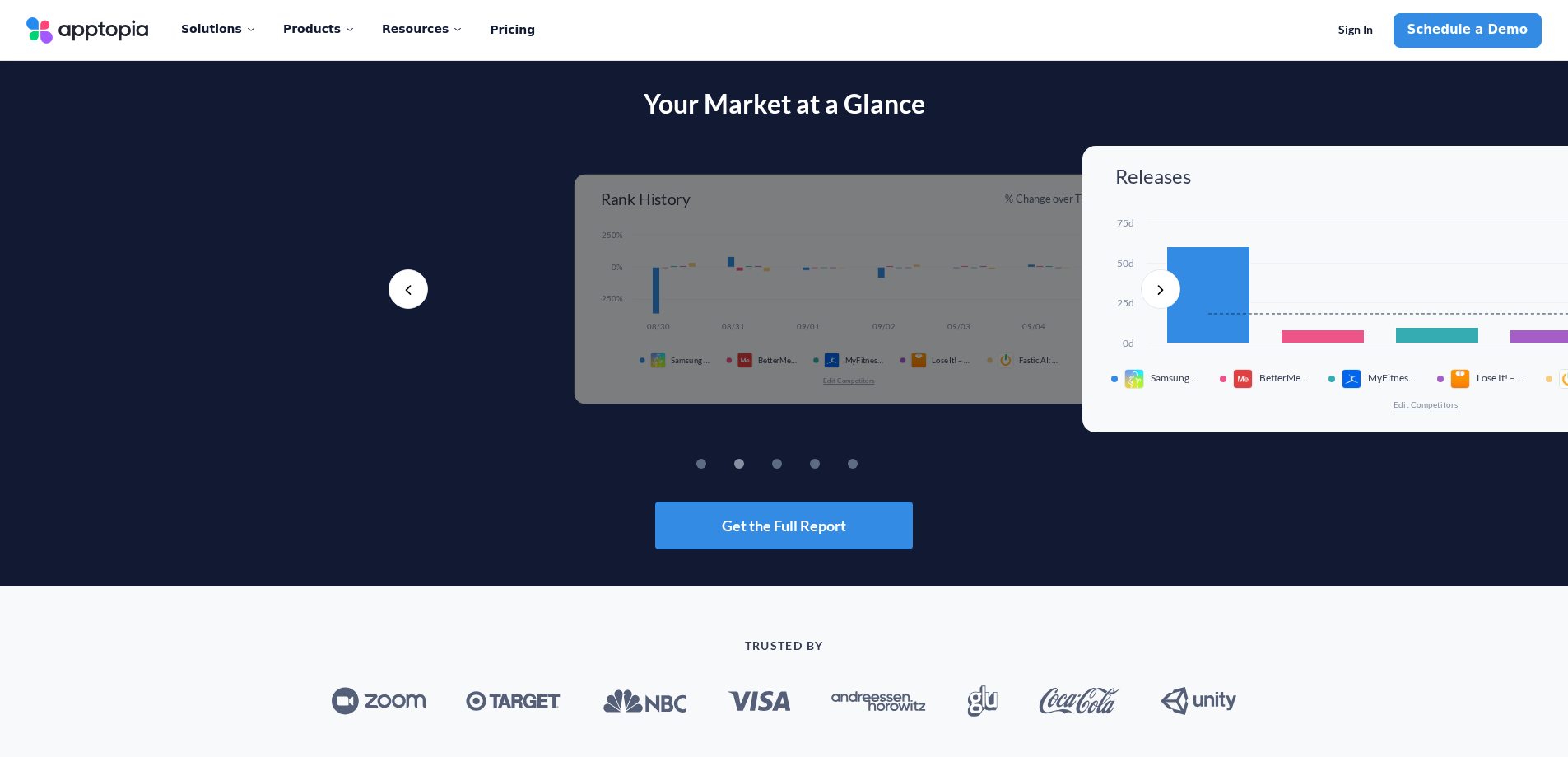
drag, startPoint x: 309, startPoint y: 333, endPoint x: 986, endPoint y: 335, distance: 677.0
click at [973, 336] on div "Created with Highcharts 10.3.3 08/30 08/31 09/01 09/02 09/03 09/04 -250% 0% 250…" at bounding box center [849, 307] width 497 height 156
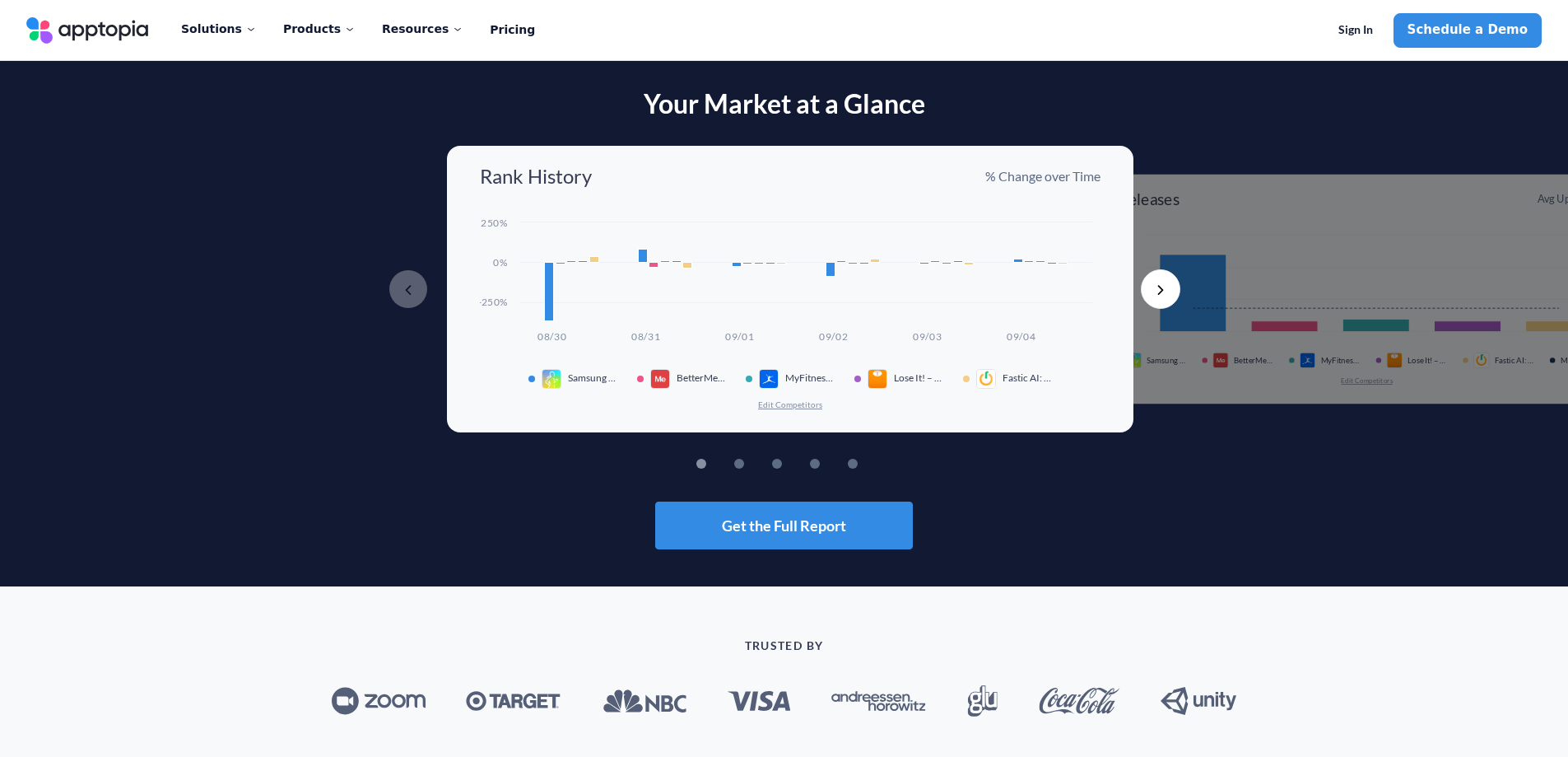
click at [665, 308] on rect at bounding box center [790, 281] width 621 height 134
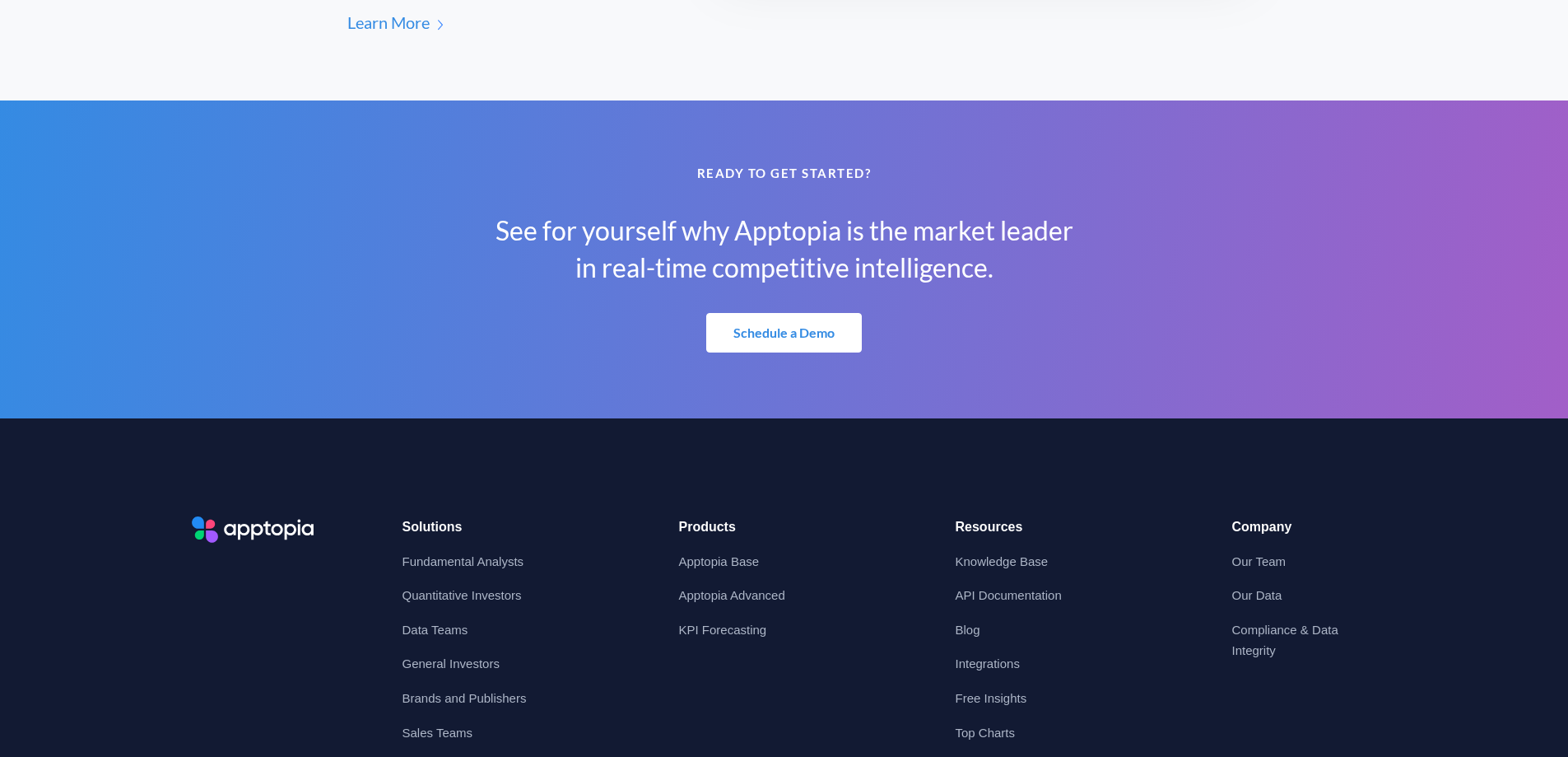
scroll to position [3377, 0]
